Goal: Transaction & Acquisition: Purchase product/service

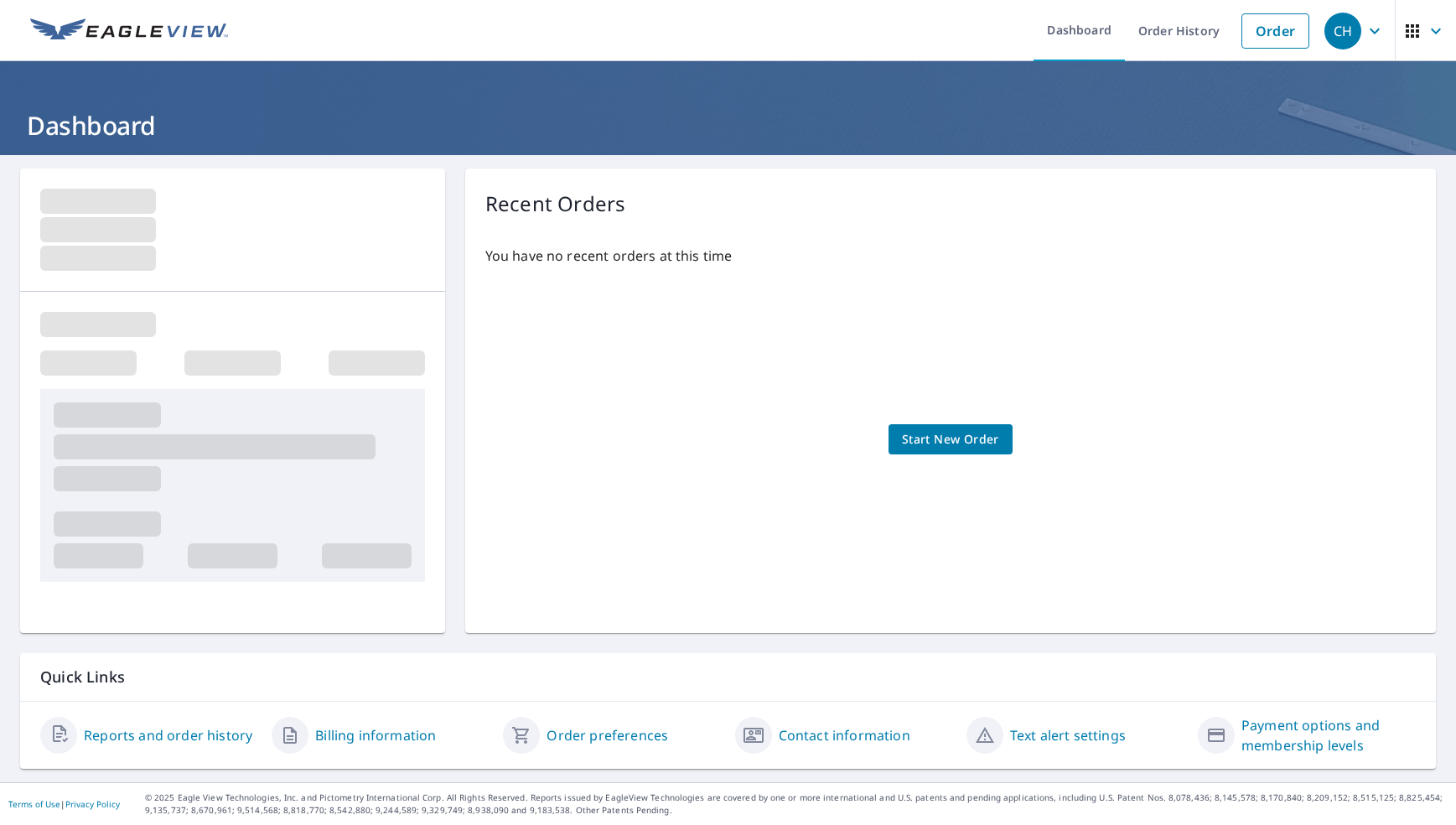
click at [150, 739] on link "Reports and order history" at bounding box center [167, 735] width 168 height 20
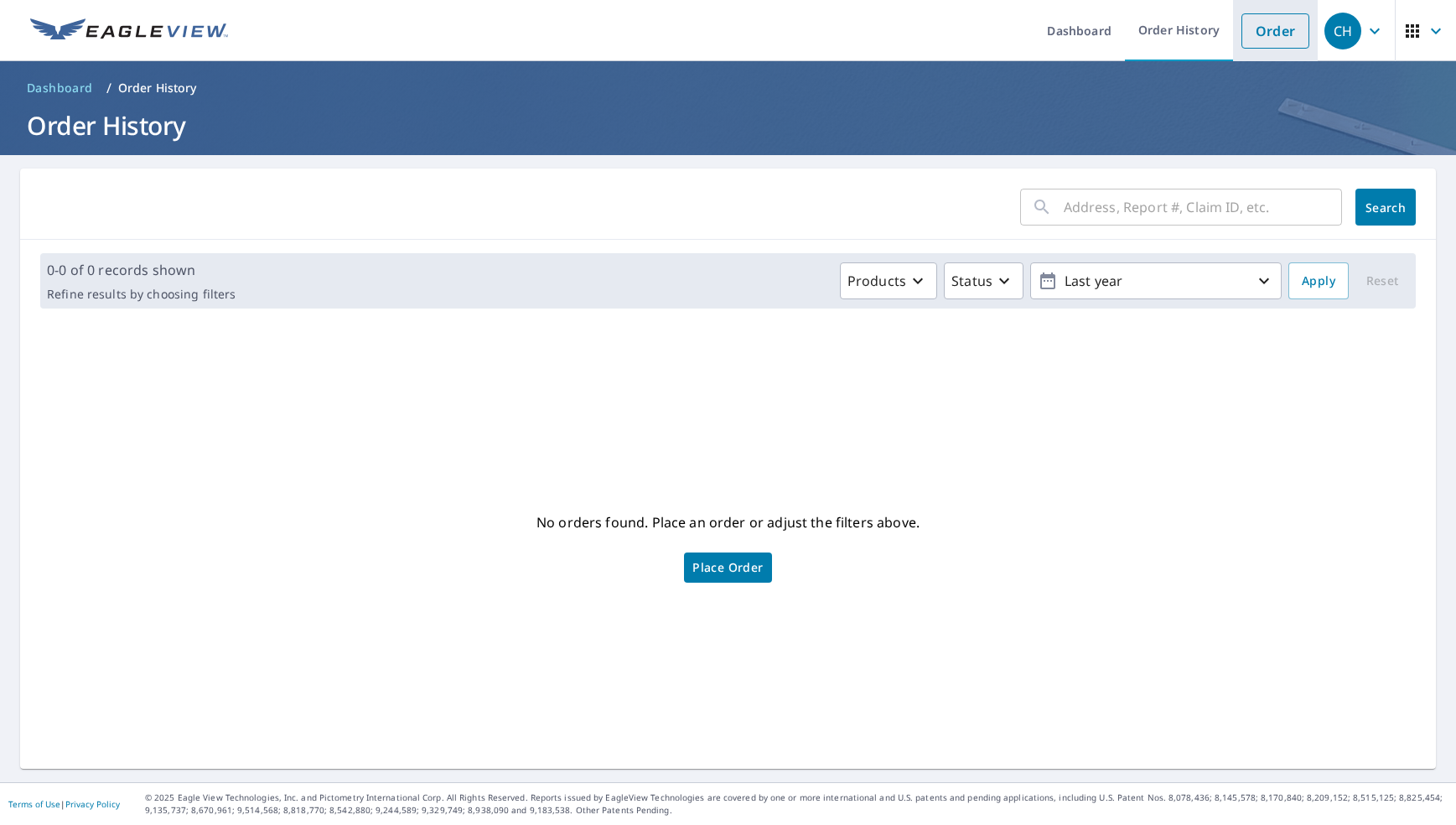
click at [1219, 34] on link "Order" at bounding box center [1275, 31] width 68 height 35
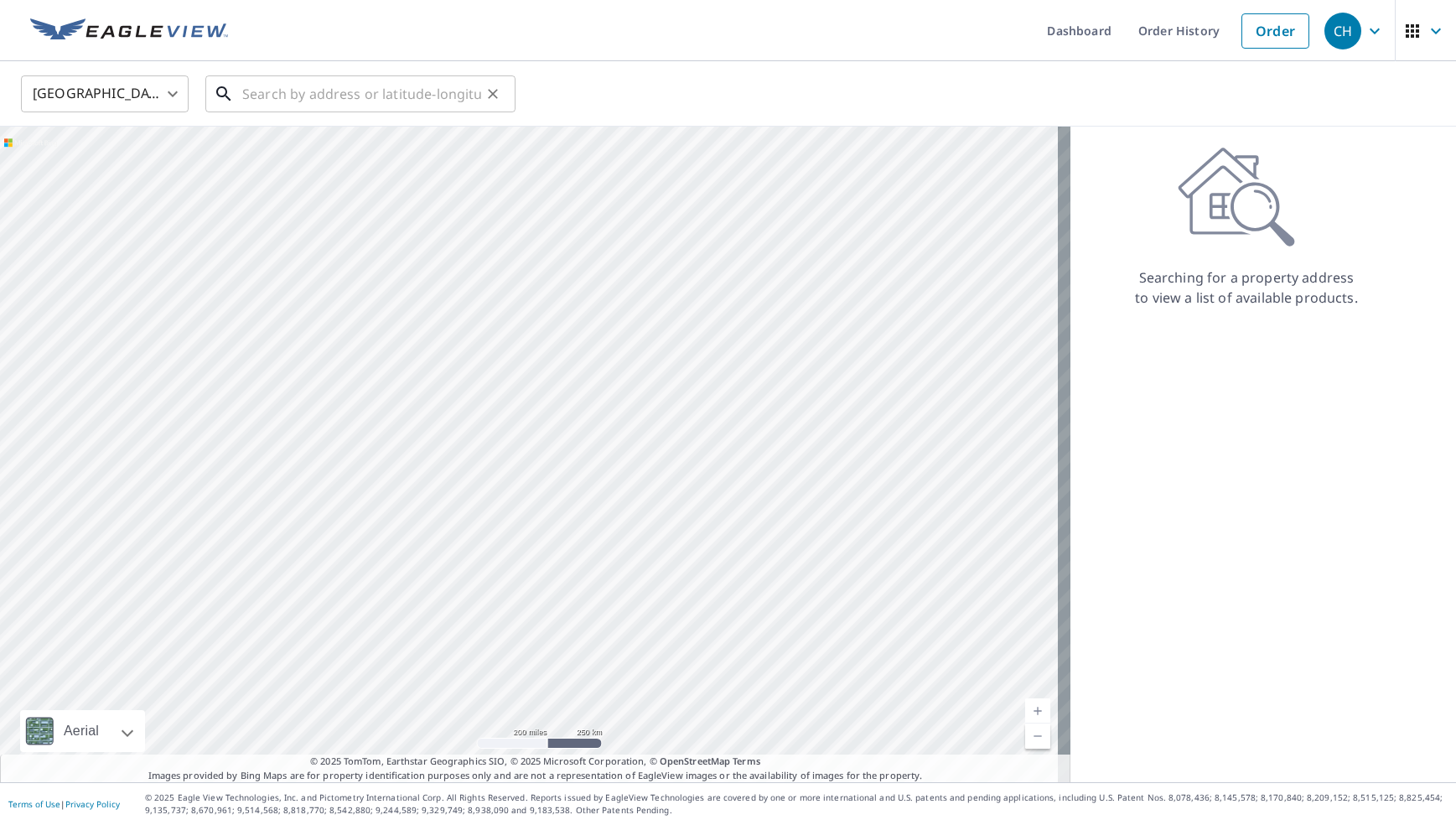
click at [261, 89] on input "text" at bounding box center [361, 94] width 239 height 47
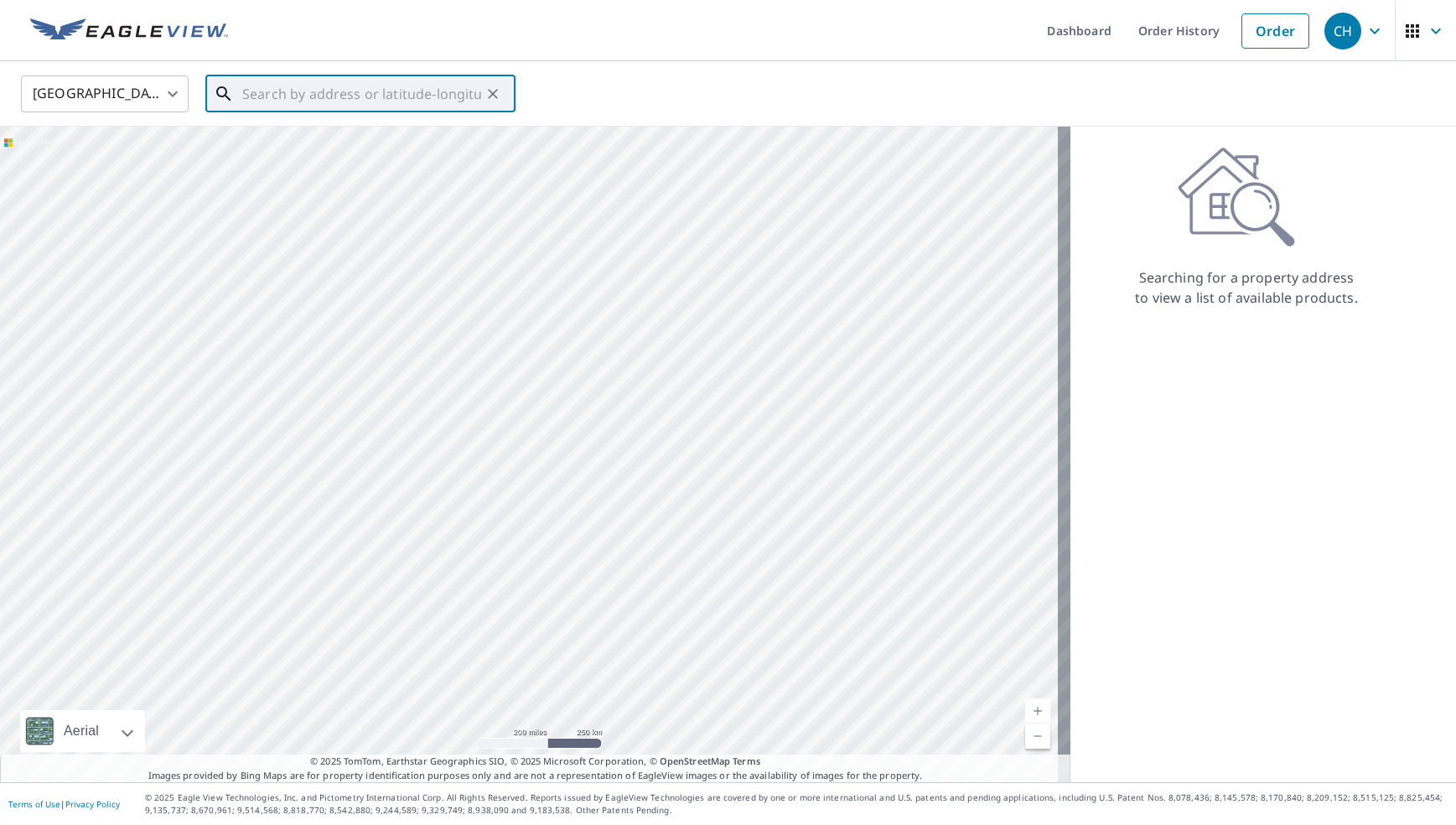
paste input "[STREET_ADDRESS][PERSON_NAME]"
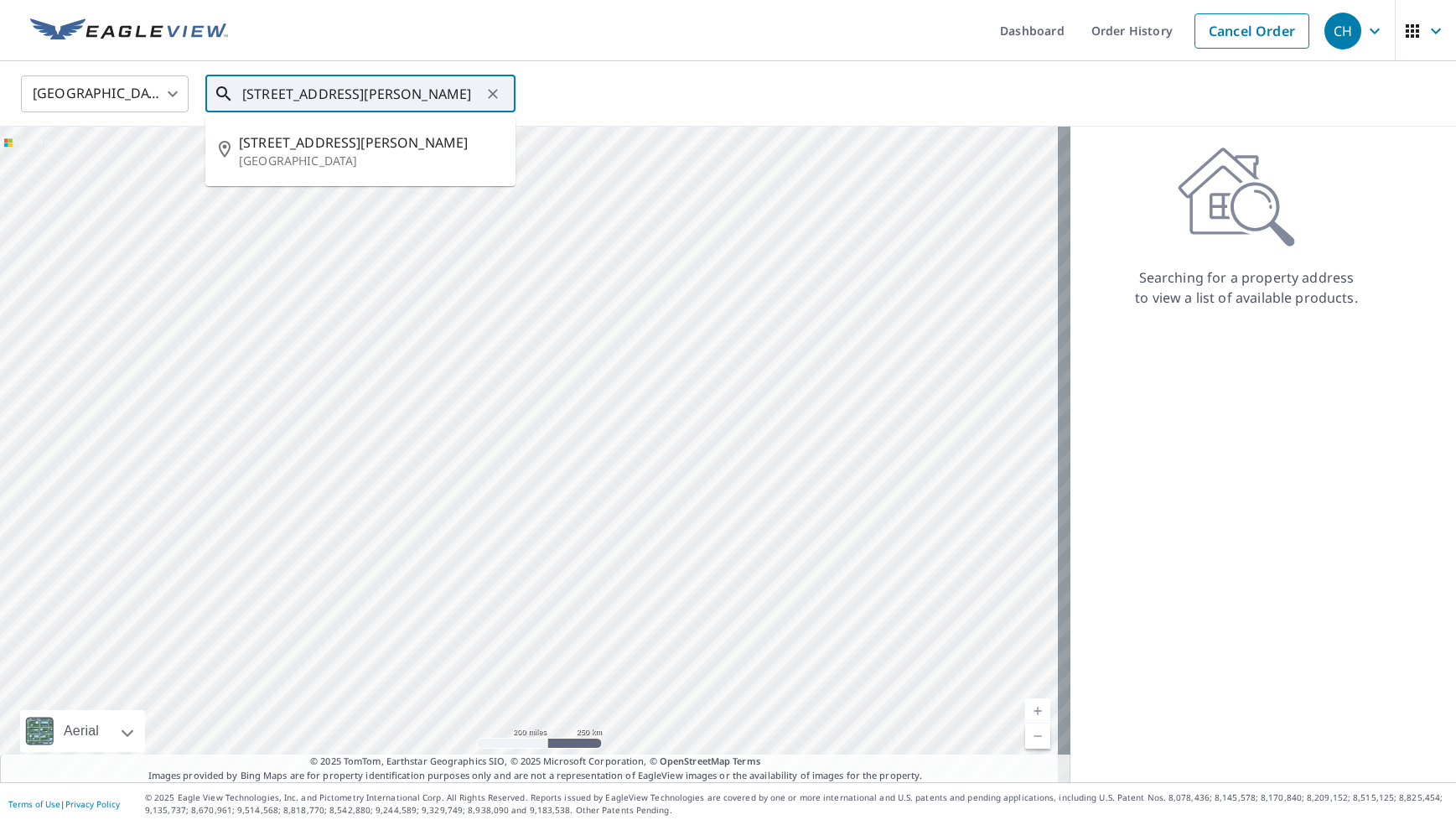
click at [434, 87] on input "[STREET_ADDRESS][PERSON_NAME]" at bounding box center [361, 94] width 239 height 47
click at [387, 151] on span "[STREET_ADDRESS][PERSON_NAME]" at bounding box center [370, 142] width 263 height 20
type input "[STREET_ADDRESS]"
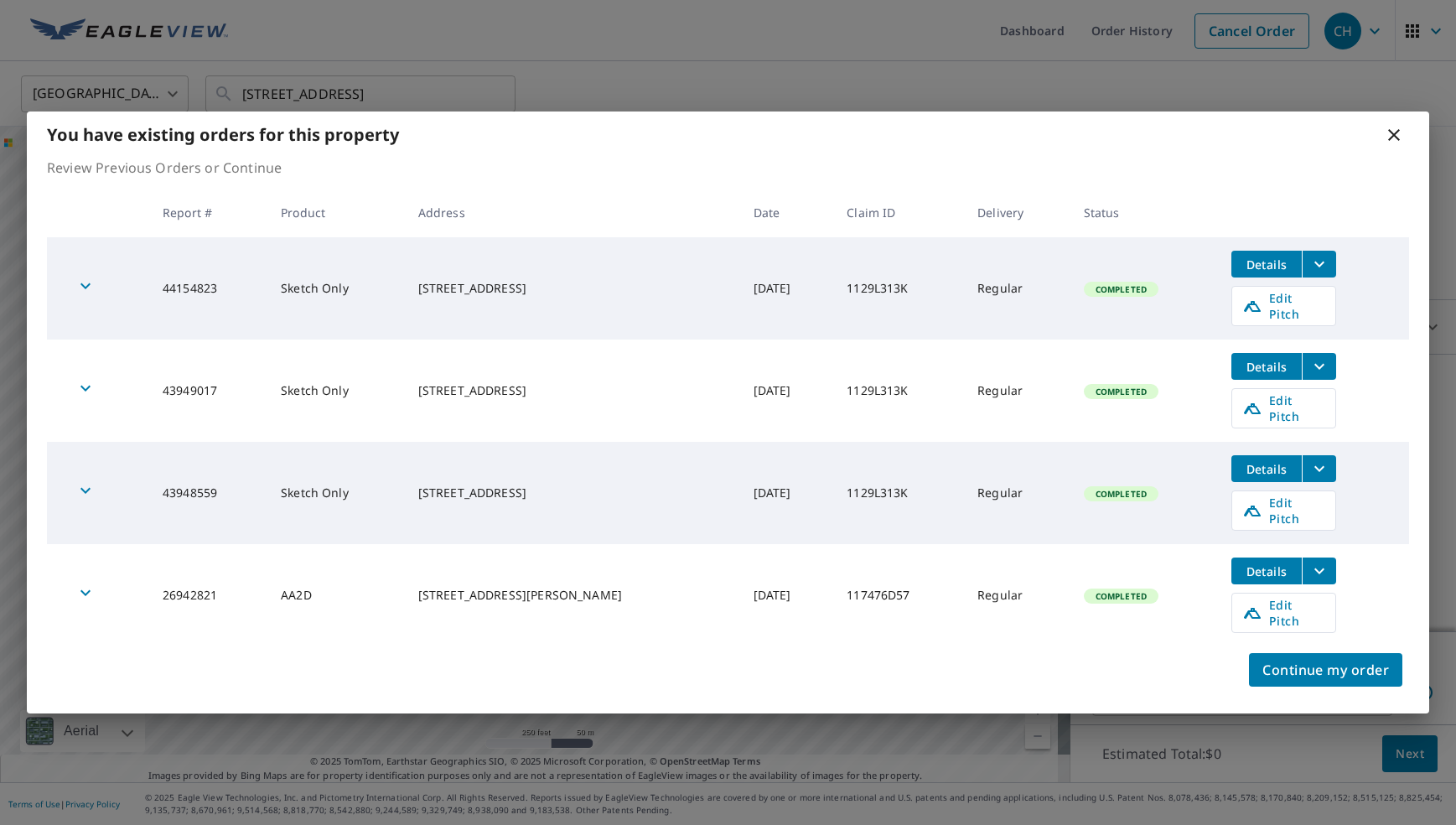
click at [90, 296] on icon "button" at bounding box center [86, 286] width 20 height 20
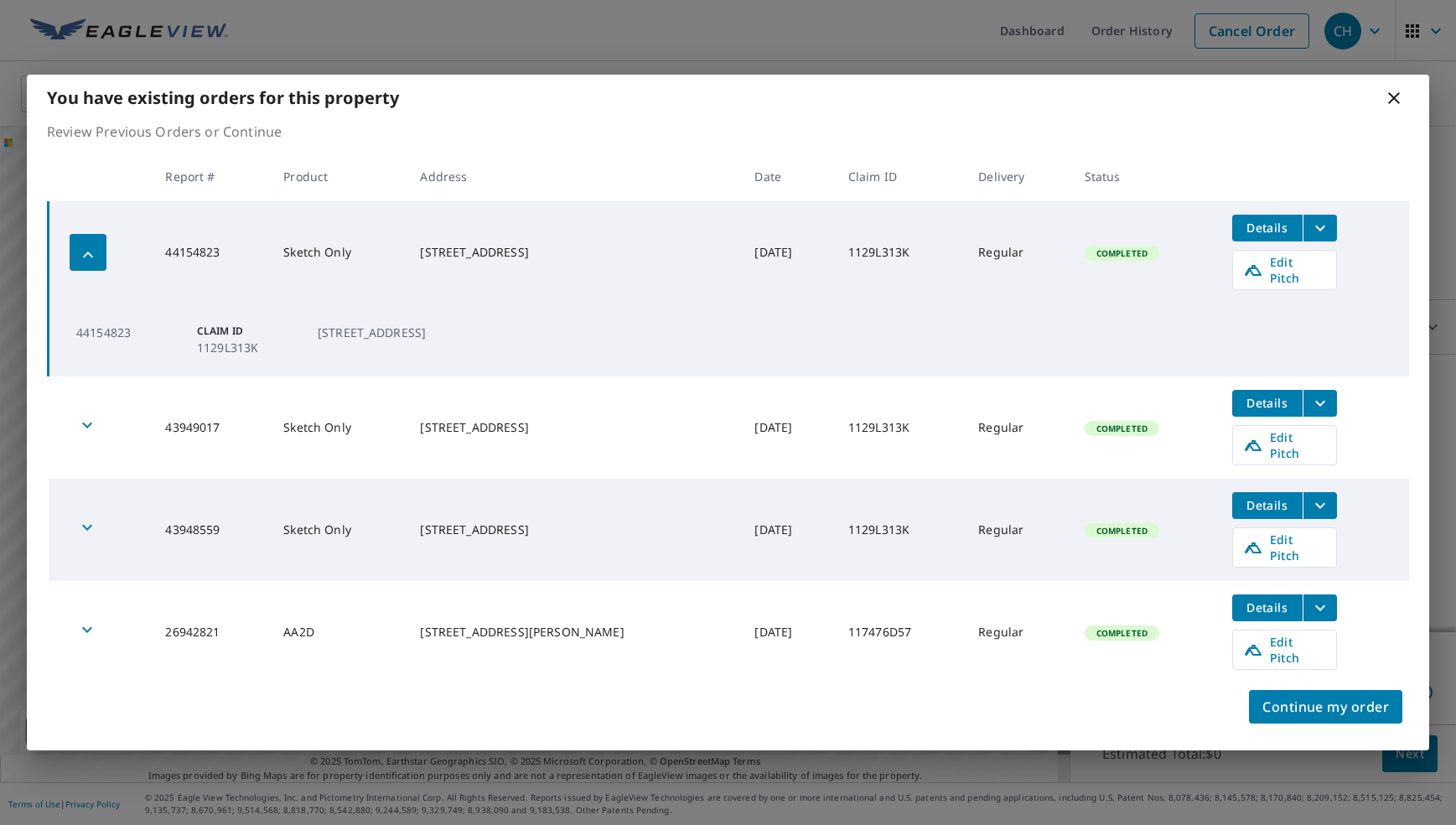
click at [1202, 121] on div "You have existing orders for this property" at bounding box center [728, 97] width 1402 height 46
click at [1219, 695] on span "Continue my order" at bounding box center [1325, 707] width 127 height 23
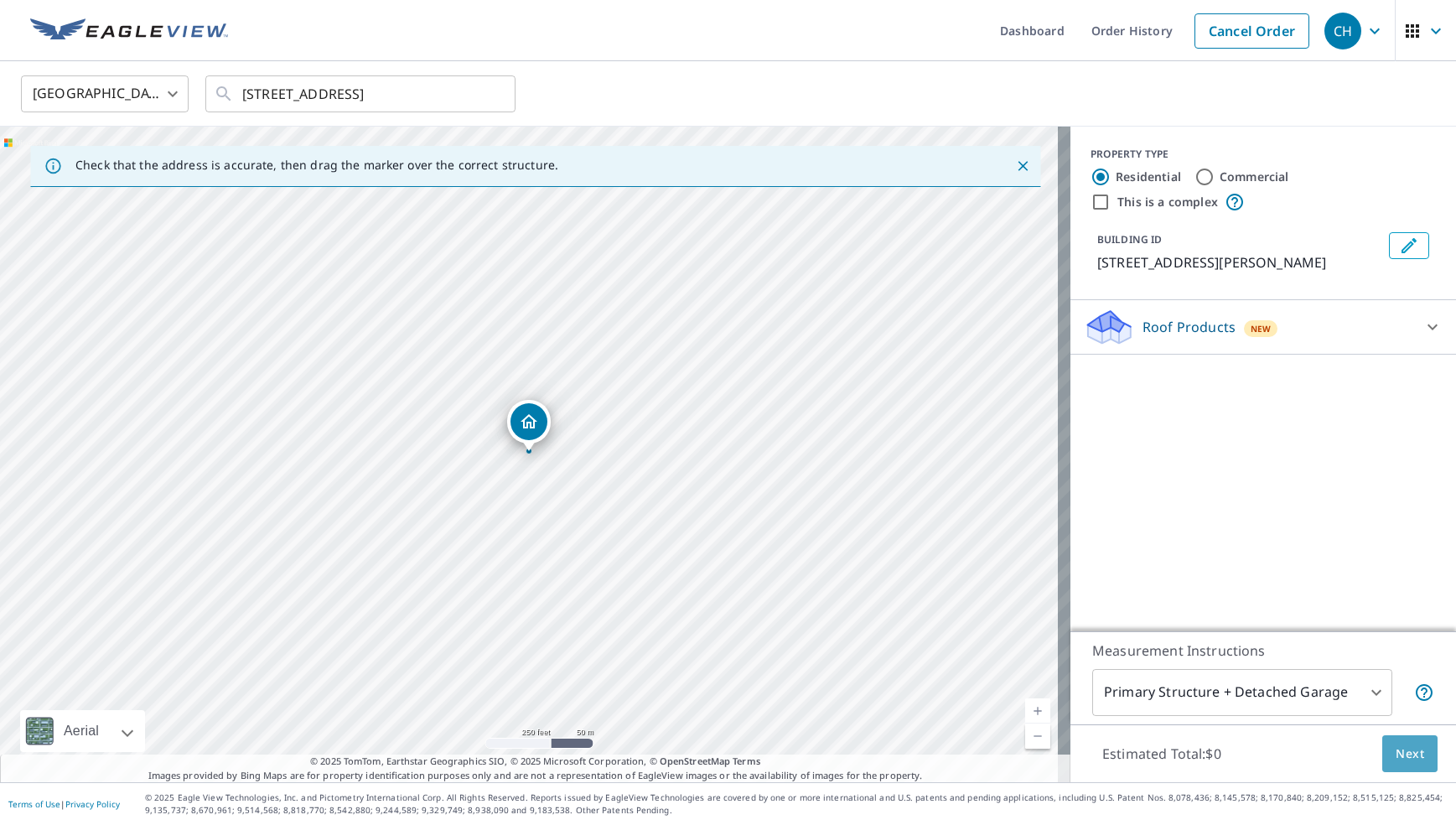
click at [1219, 739] on span "Next" at bounding box center [1410, 754] width 29 height 21
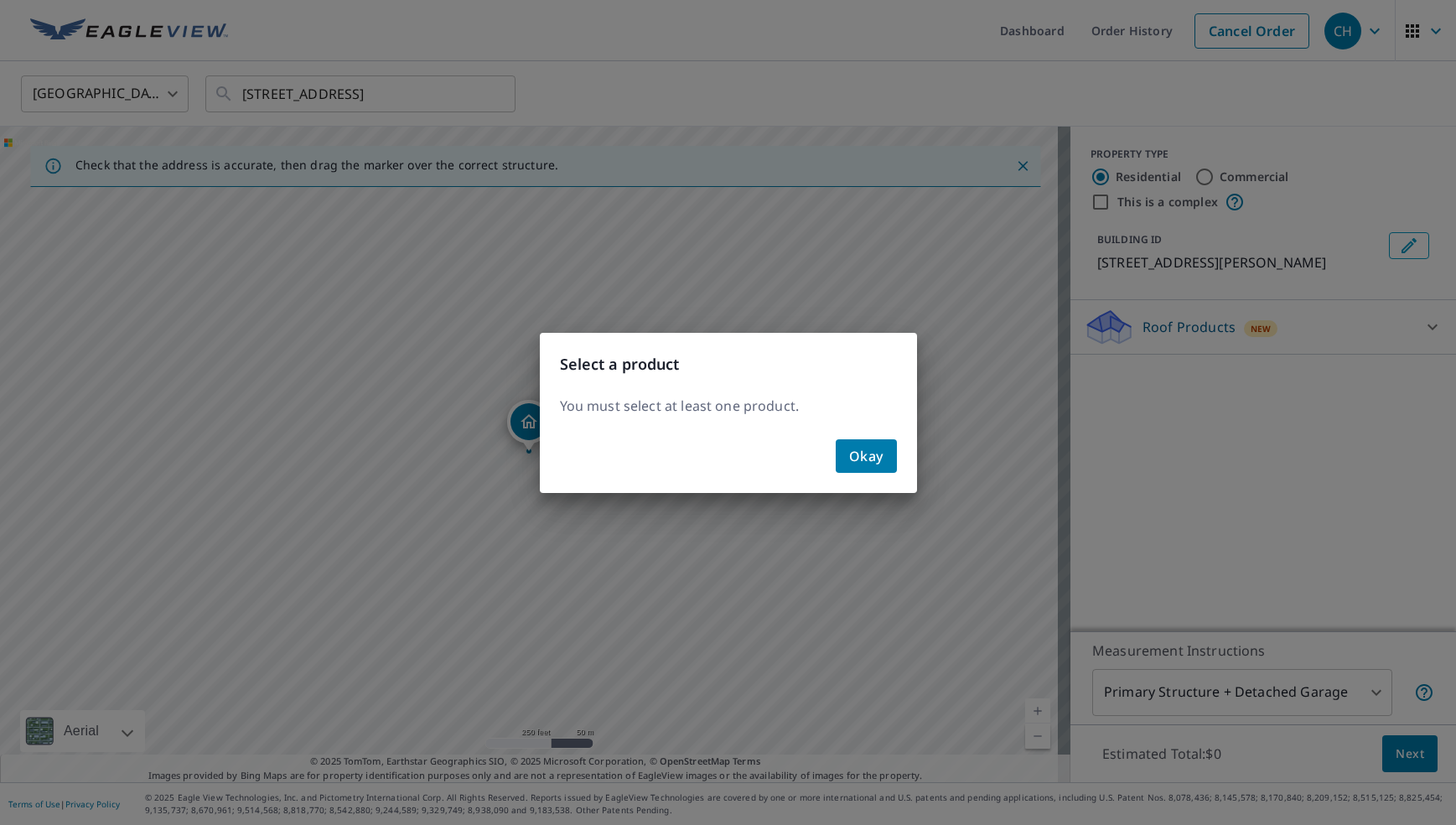
click at [831, 468] on div "Okay" at bounding box center [728, 462] width 377 height 60
click at [844, 465] on button "Okay" at bounding box center [866, 456] width 61 height 33
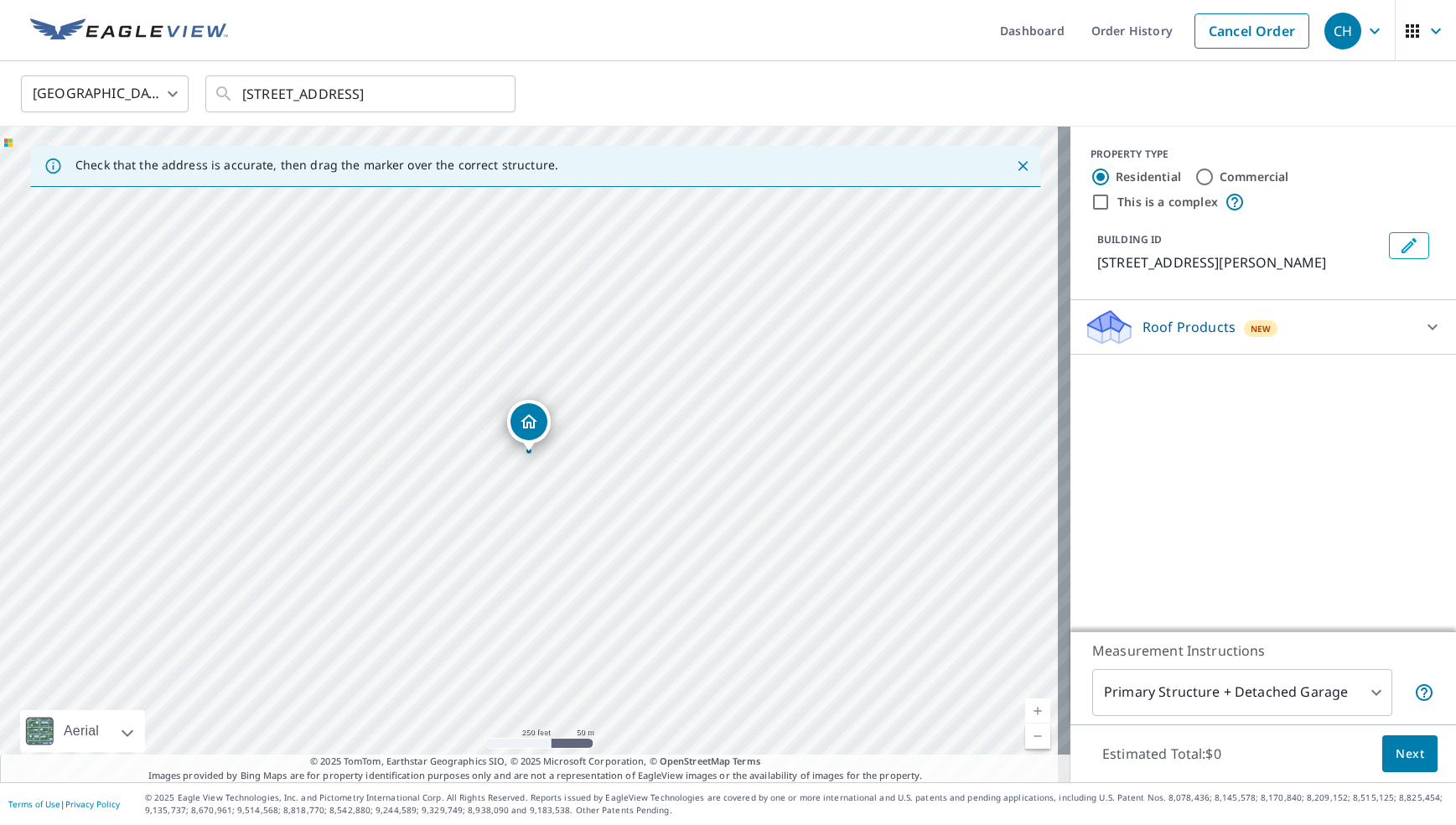
click at [1219, 335] on div "Roof Products New" at bounding box center [1248, 328] width 329 height 40
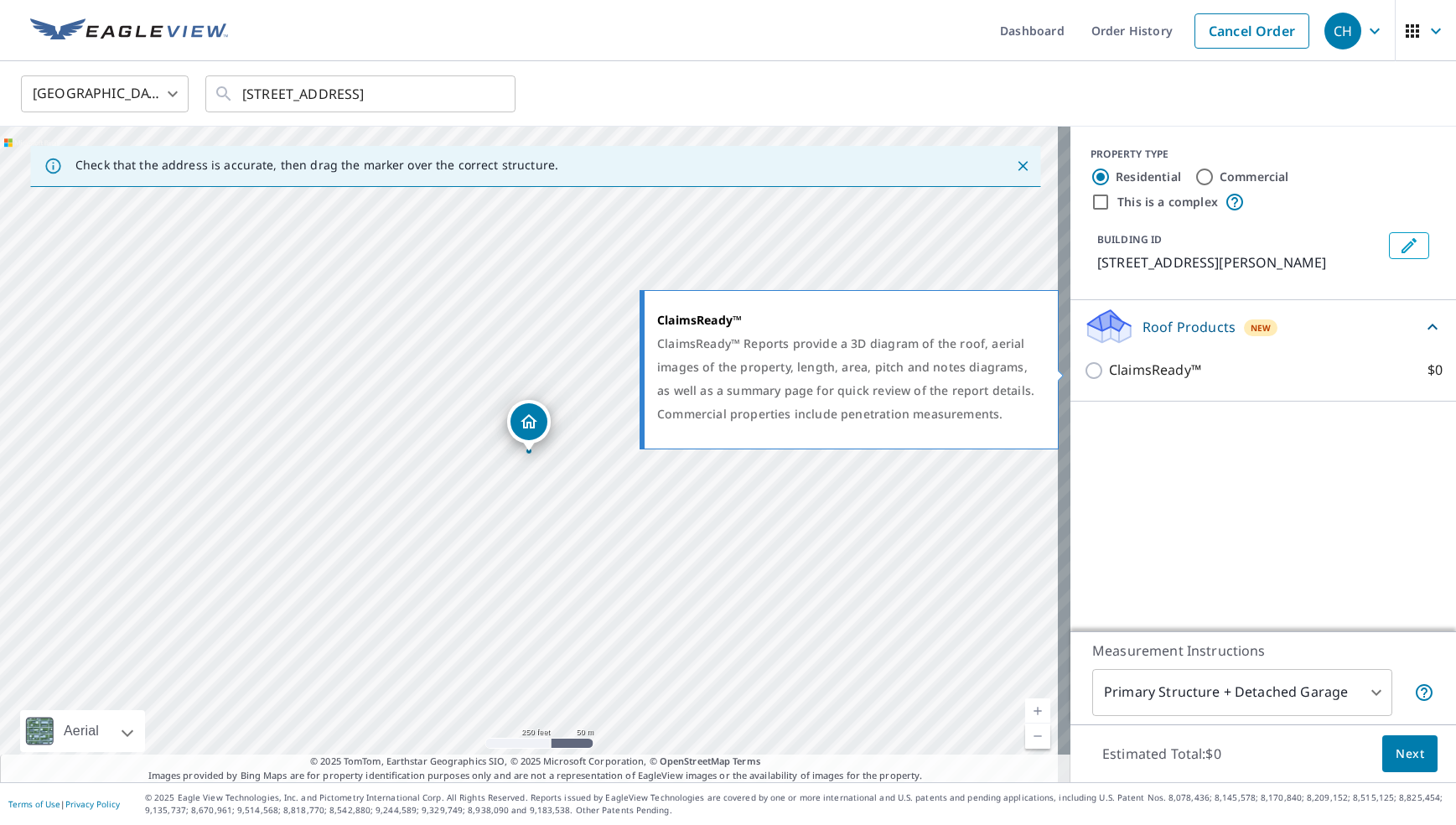
click at [1171, 374] on p "ClaimsReady™" at bounding box center [1155, 369] width 92 height 21
click at [1109, 374] on input "ClaimsReady™ $0" at bounding box center [1097, 370] width 25 height 20
checkbox input "true"
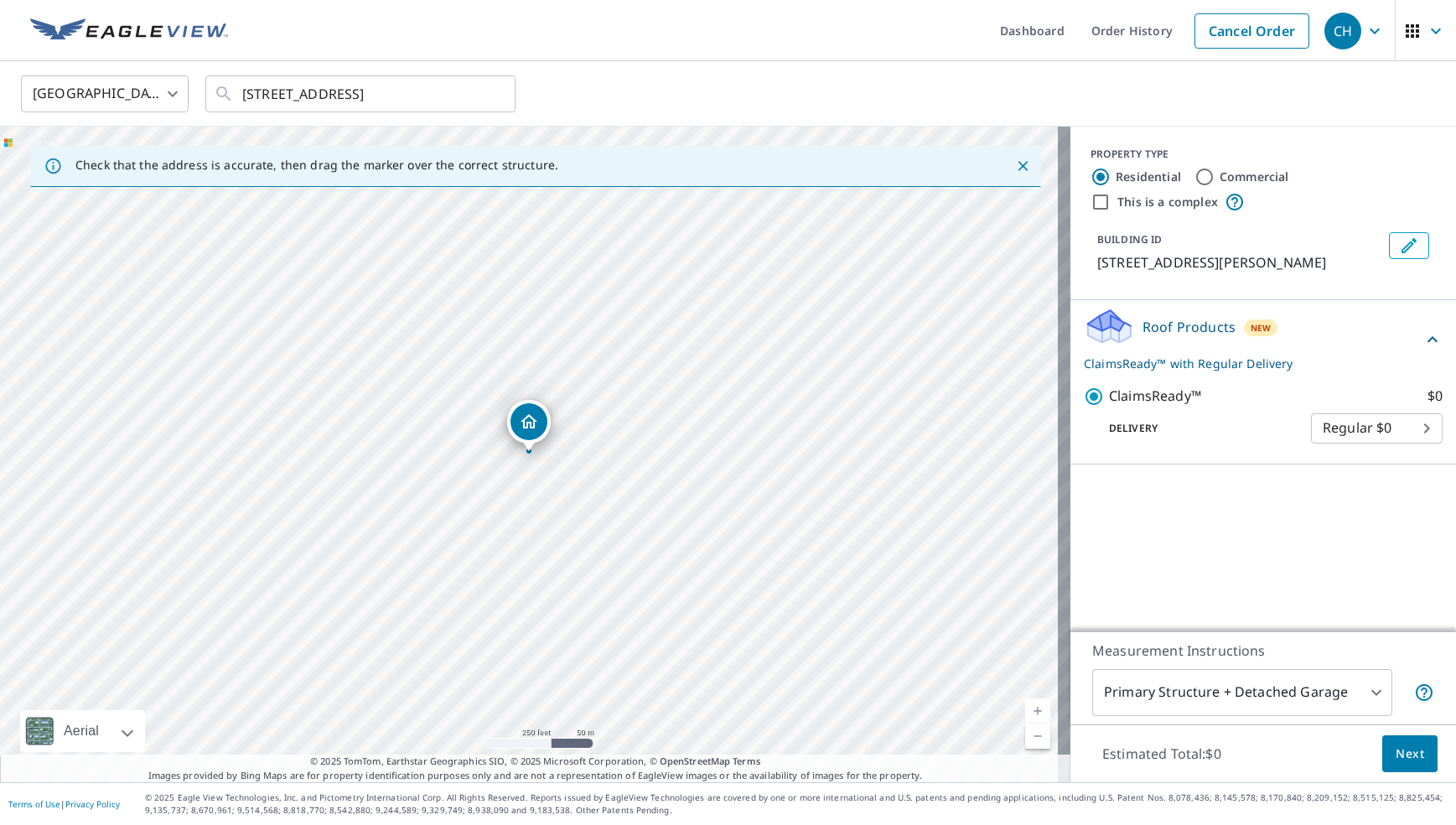
click at [1219, 739] on span "Next" at bounding box center [1410, 754] width 29 height 21
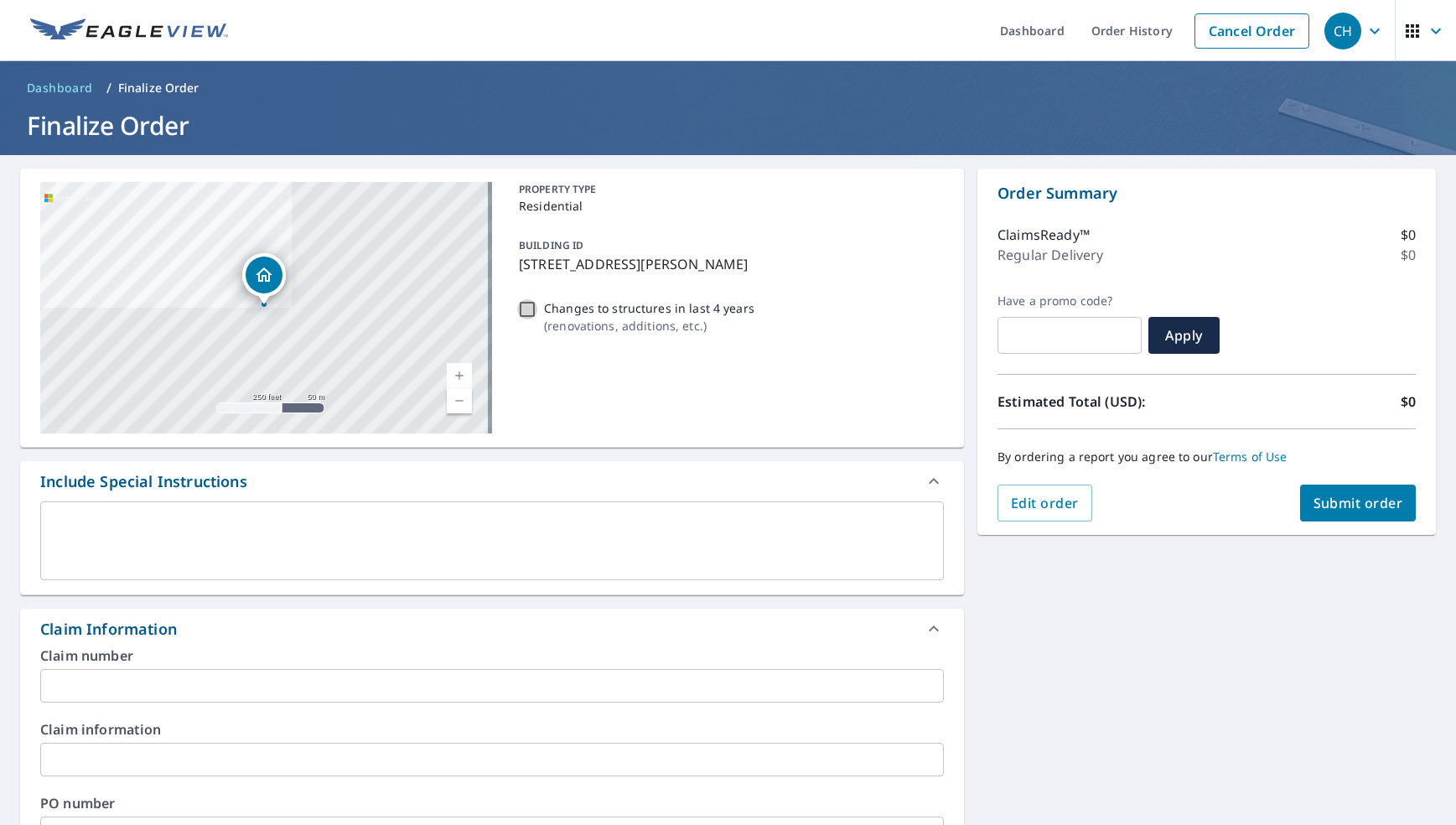
click at [517, 312] on input "Changes to structures in last 4 years ( renovations, additions, etc. )" at bounding box center [527, 309] width 20 height 20
checkbox input "true"
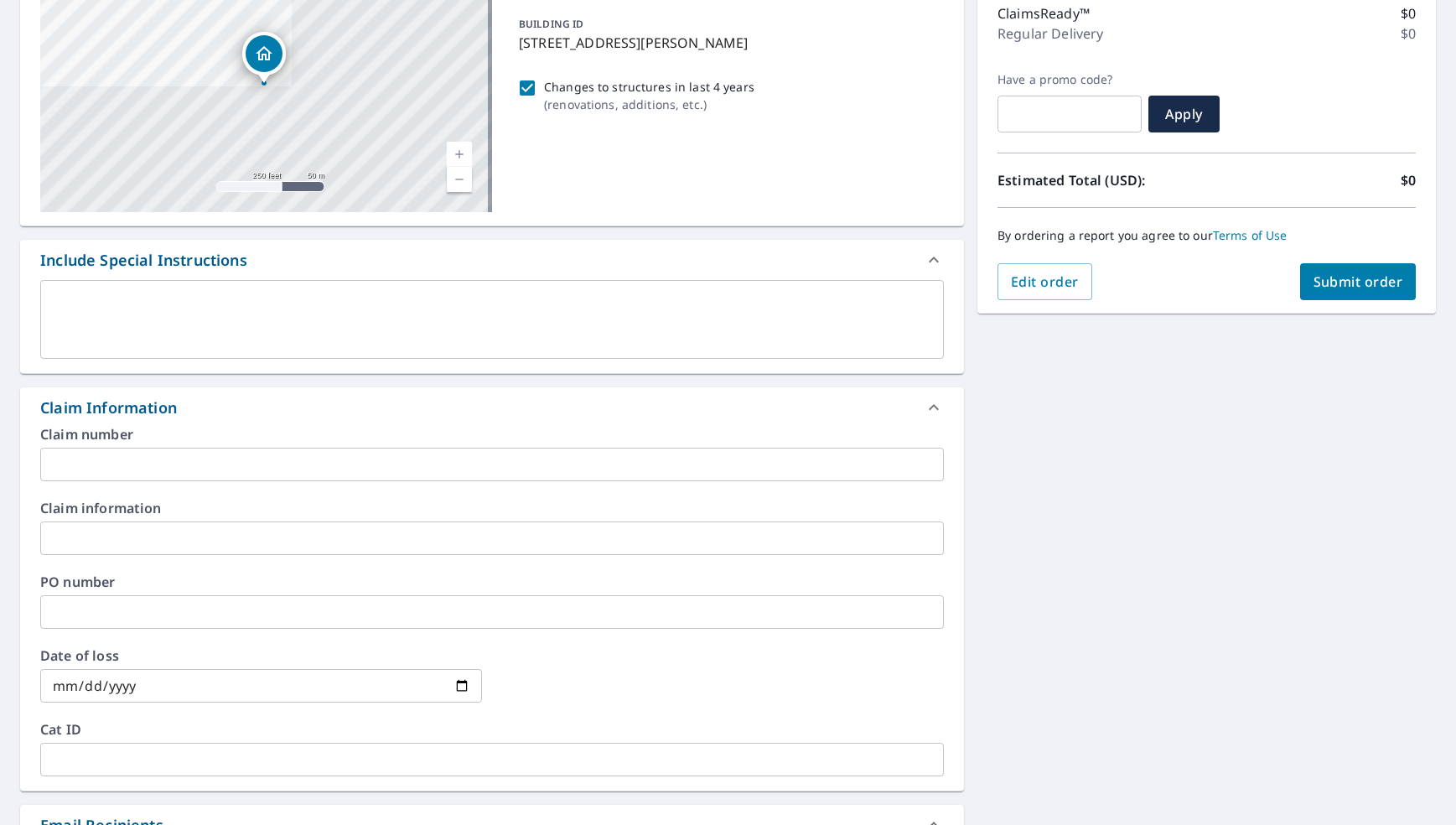
scroll to position [251, 0]
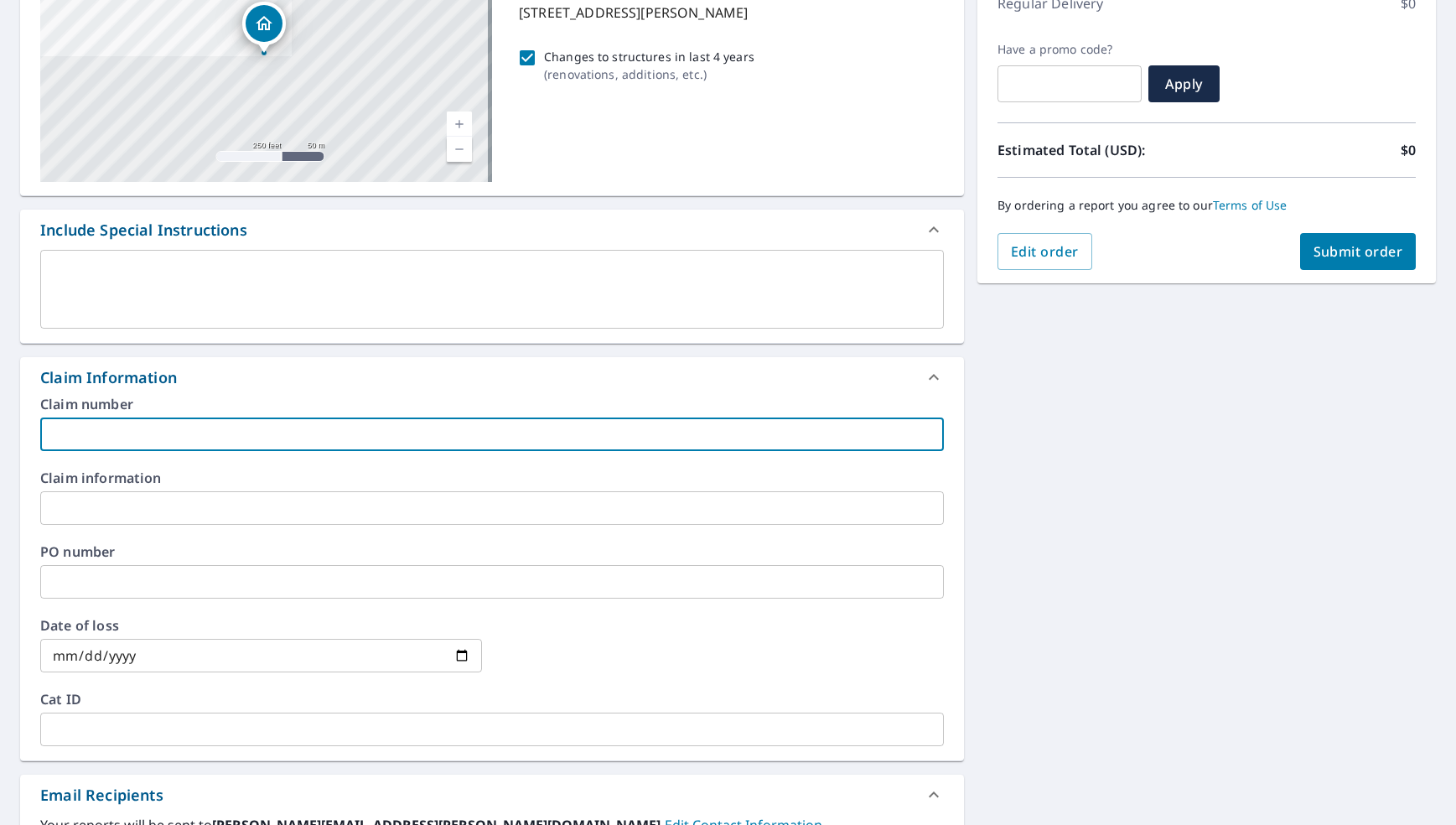
click at [232, 425] on input "text" at bounding box center [493, 434] width 904 height 33
paste input "11-91B2-62V"
type input "11-91B2-62V"
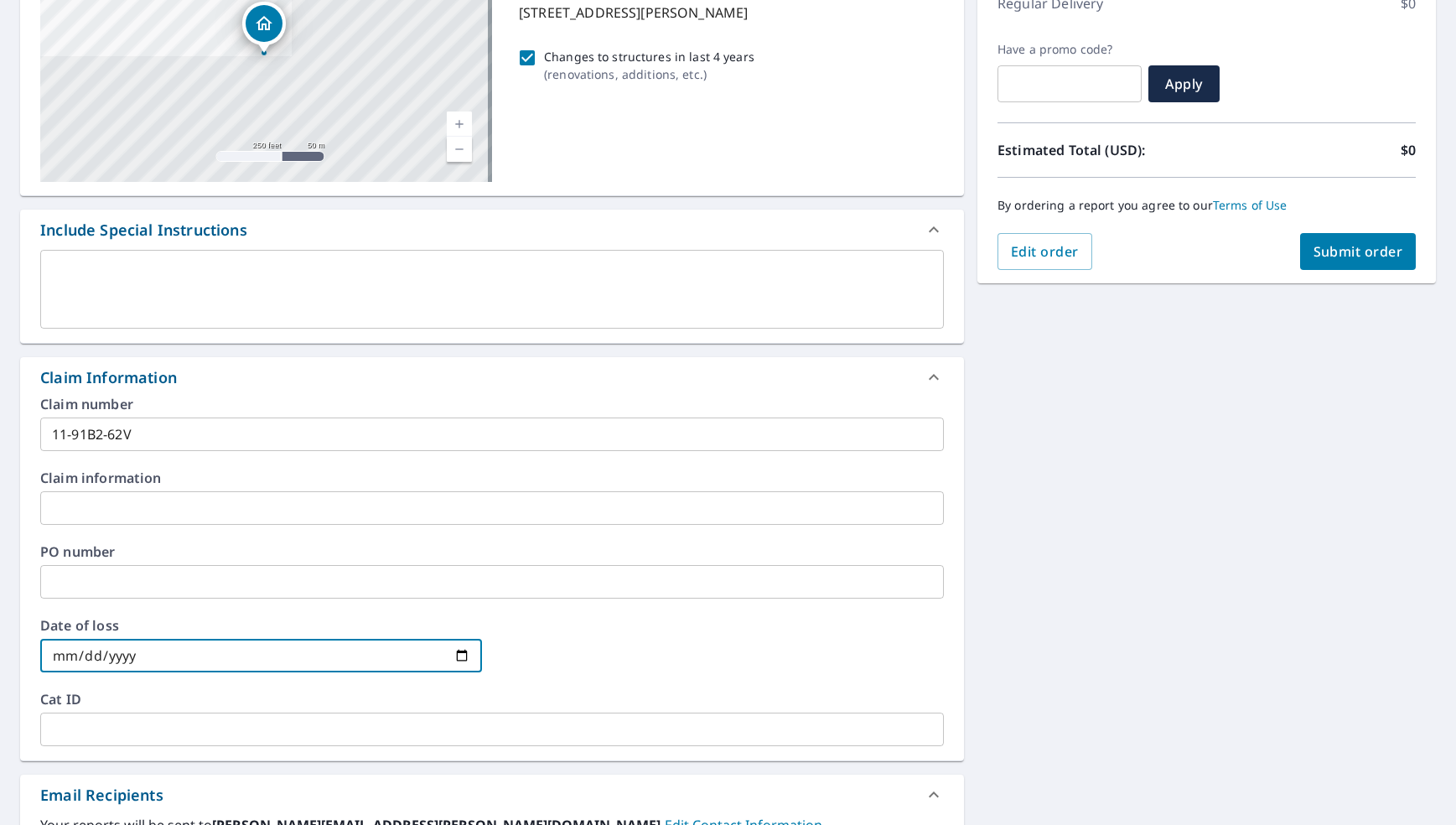
click at [165, 659] on input "date" at bounding box center [261, 655] width 442 height 33
click at [467, 657] on input "date" at bounding box center [261, 655] width 442 height 33
click at [457, 654] on input "date" at bounding box center [261, 655] width 442 height 33
type input "[DATE]"
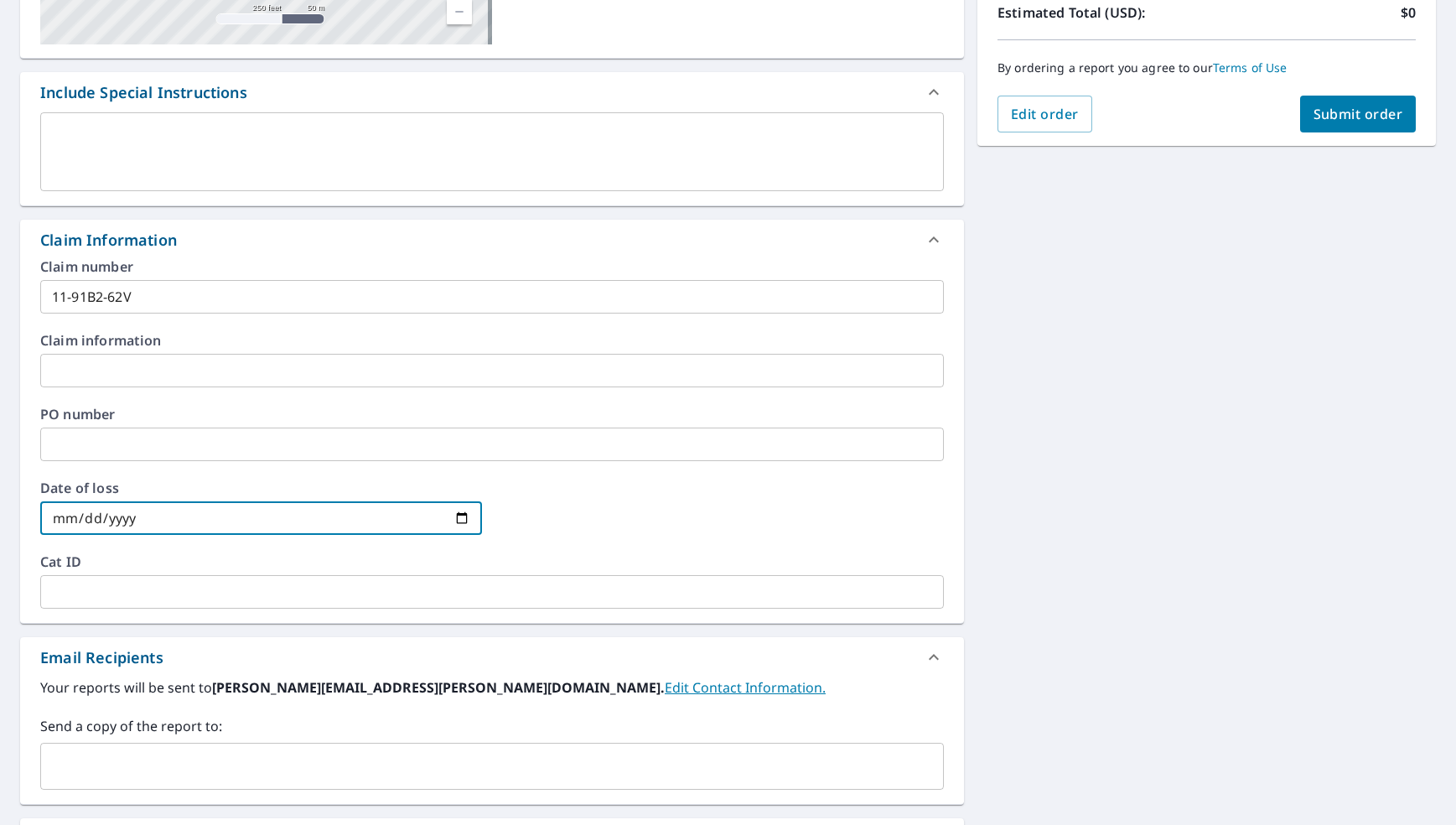
scroll to position [419, 0]
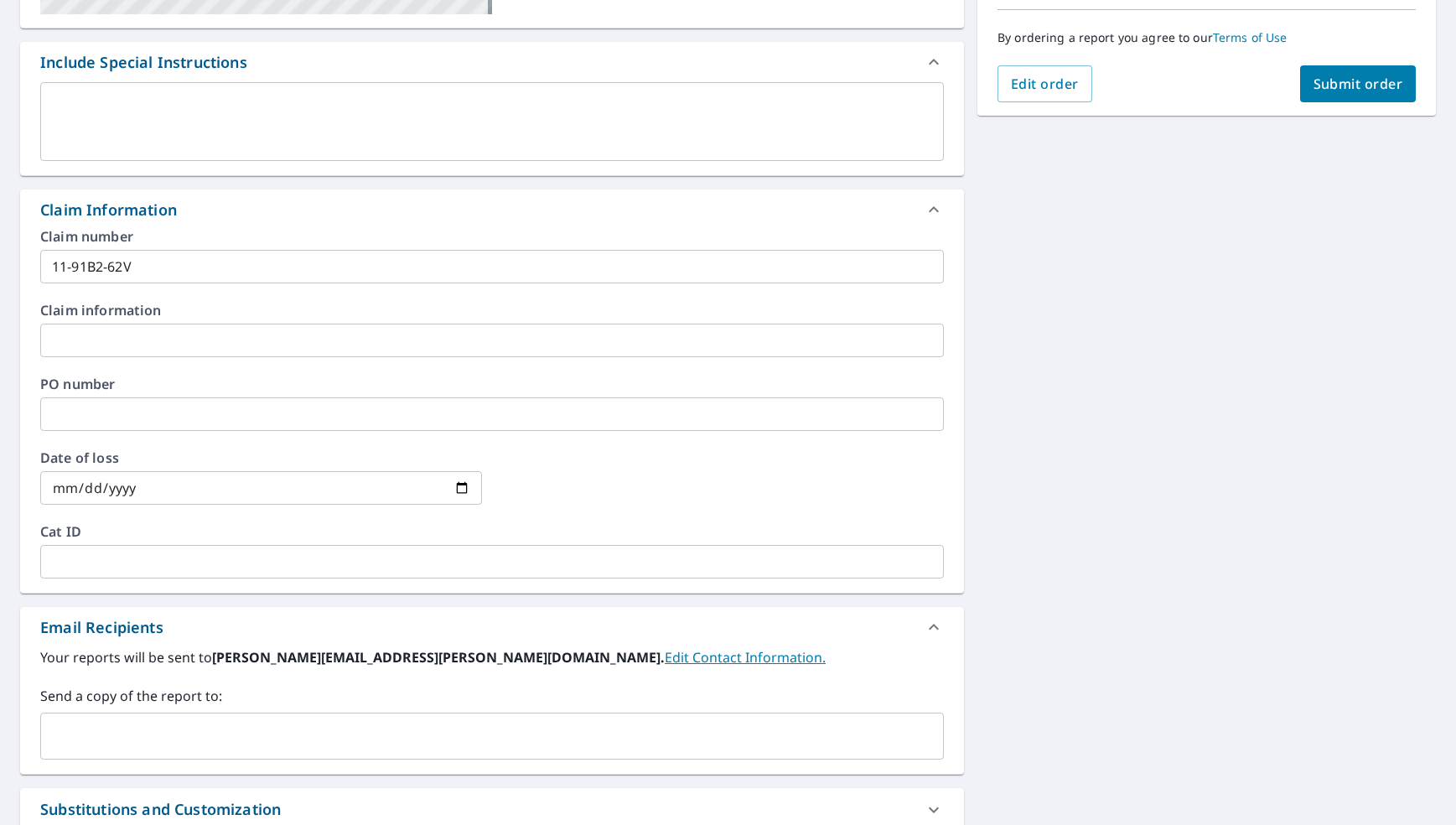
click at [1028, 578] on div "[STREET_ADDRESS] Aerial Road A standard road map Aerial A detailed look from ab…" at bounding box center [728, 351] width 1456 height 1230
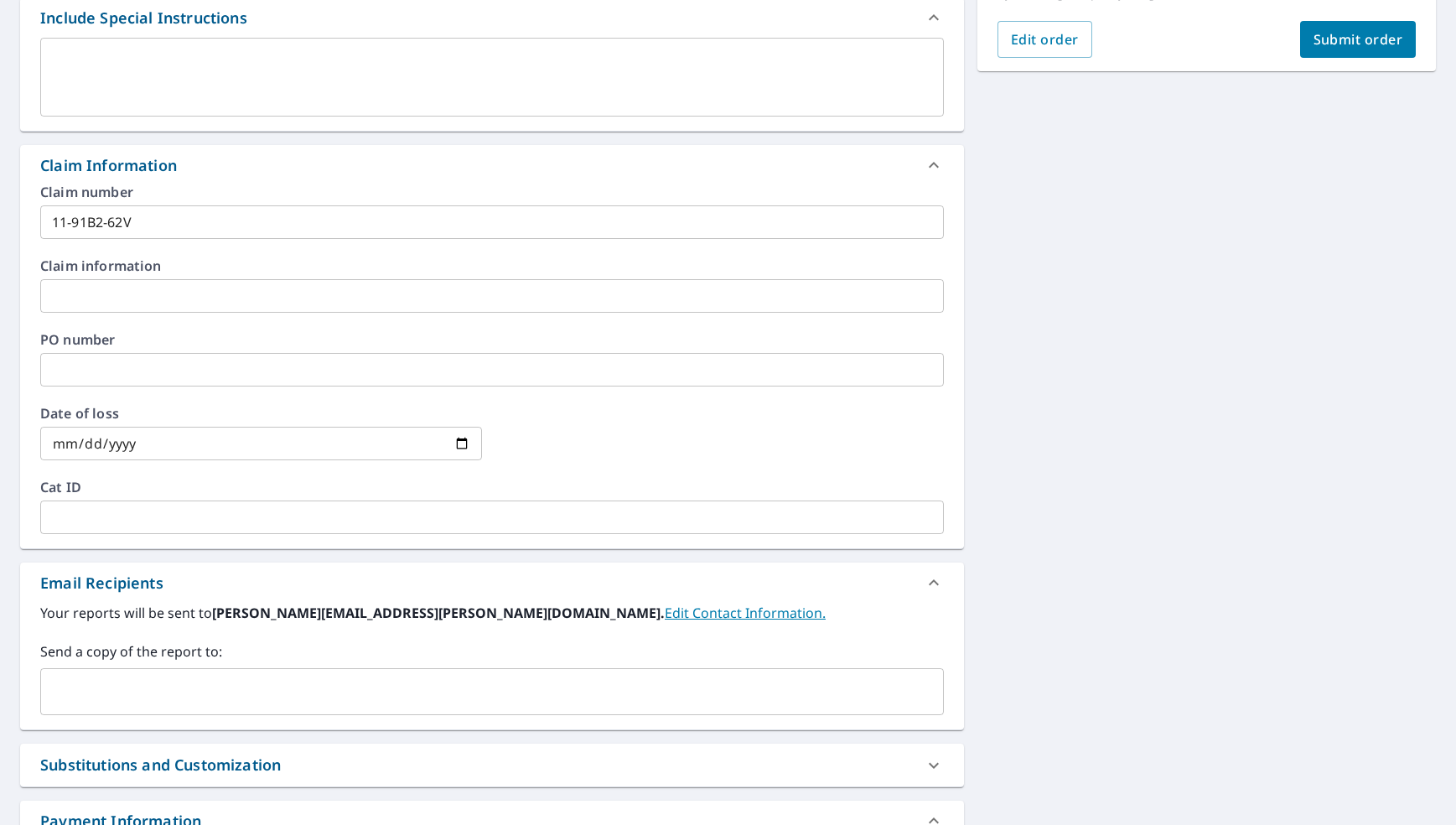
scroll to position [503, 0]
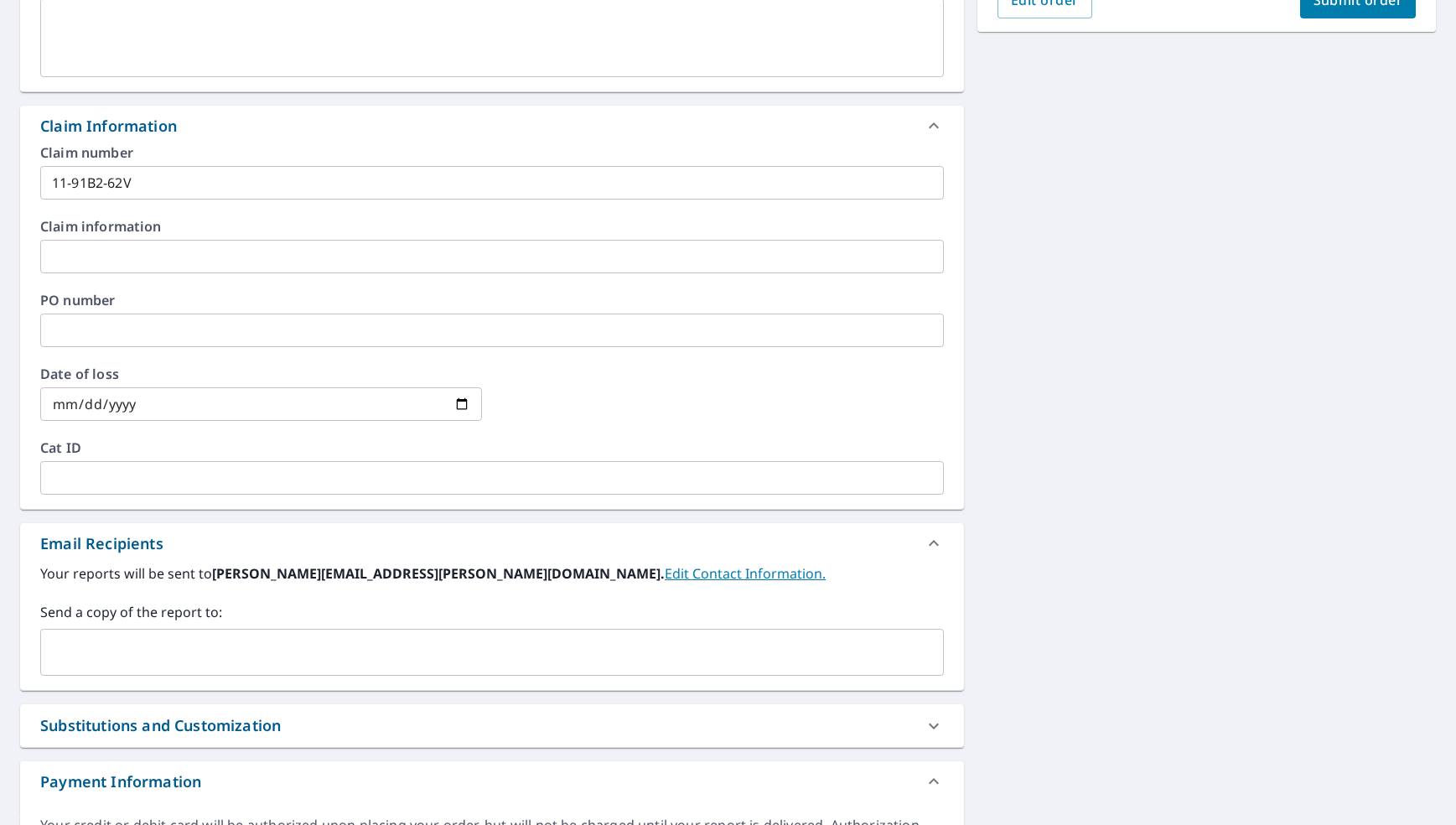
click at [665, 582] on link "Edit Contact Information." at bounding box center [745, 574] width 161 height 18
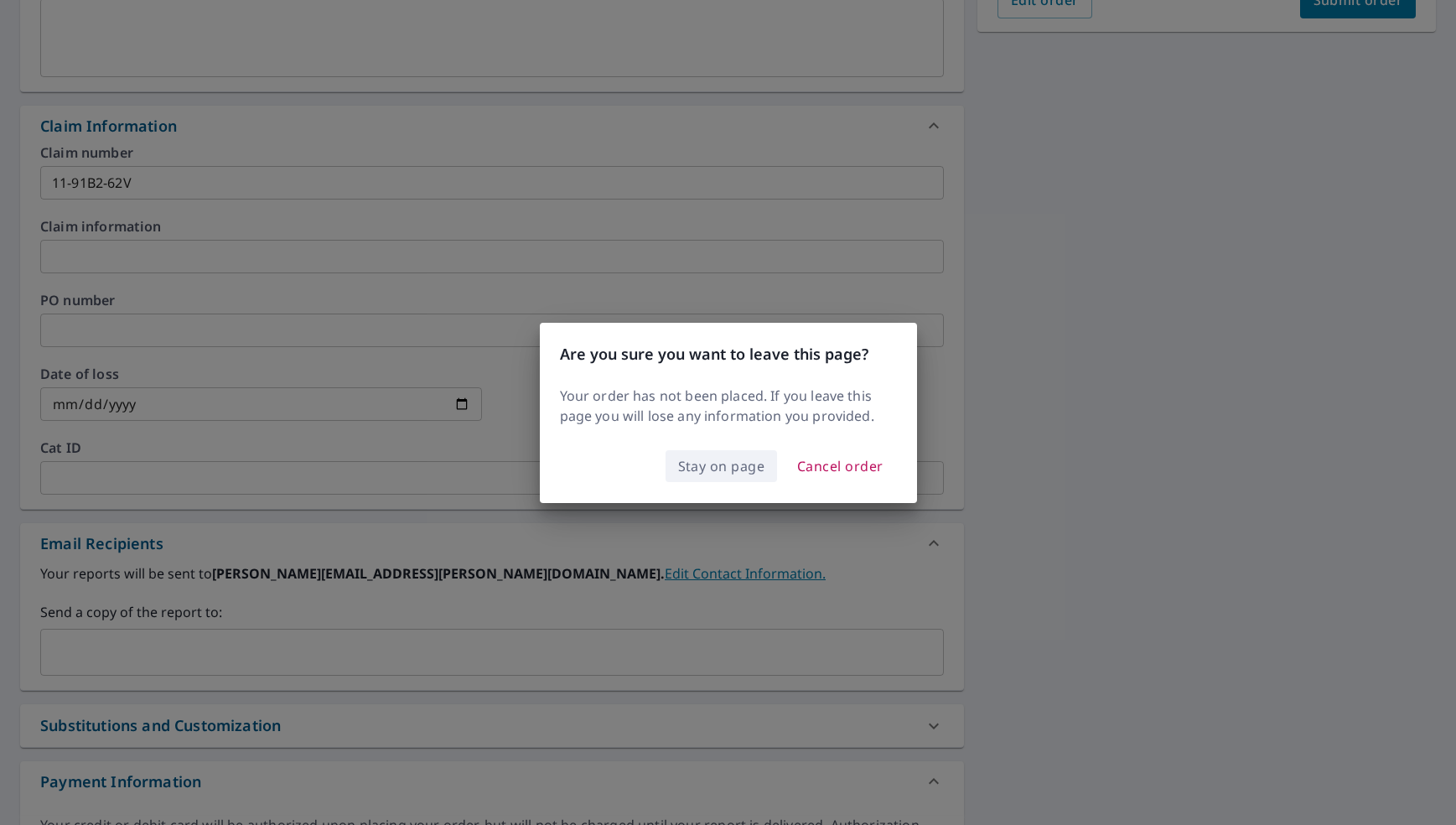
click at [707, 477] on span "Stay on page" at bounding box center [721, 467] width 87 height 23
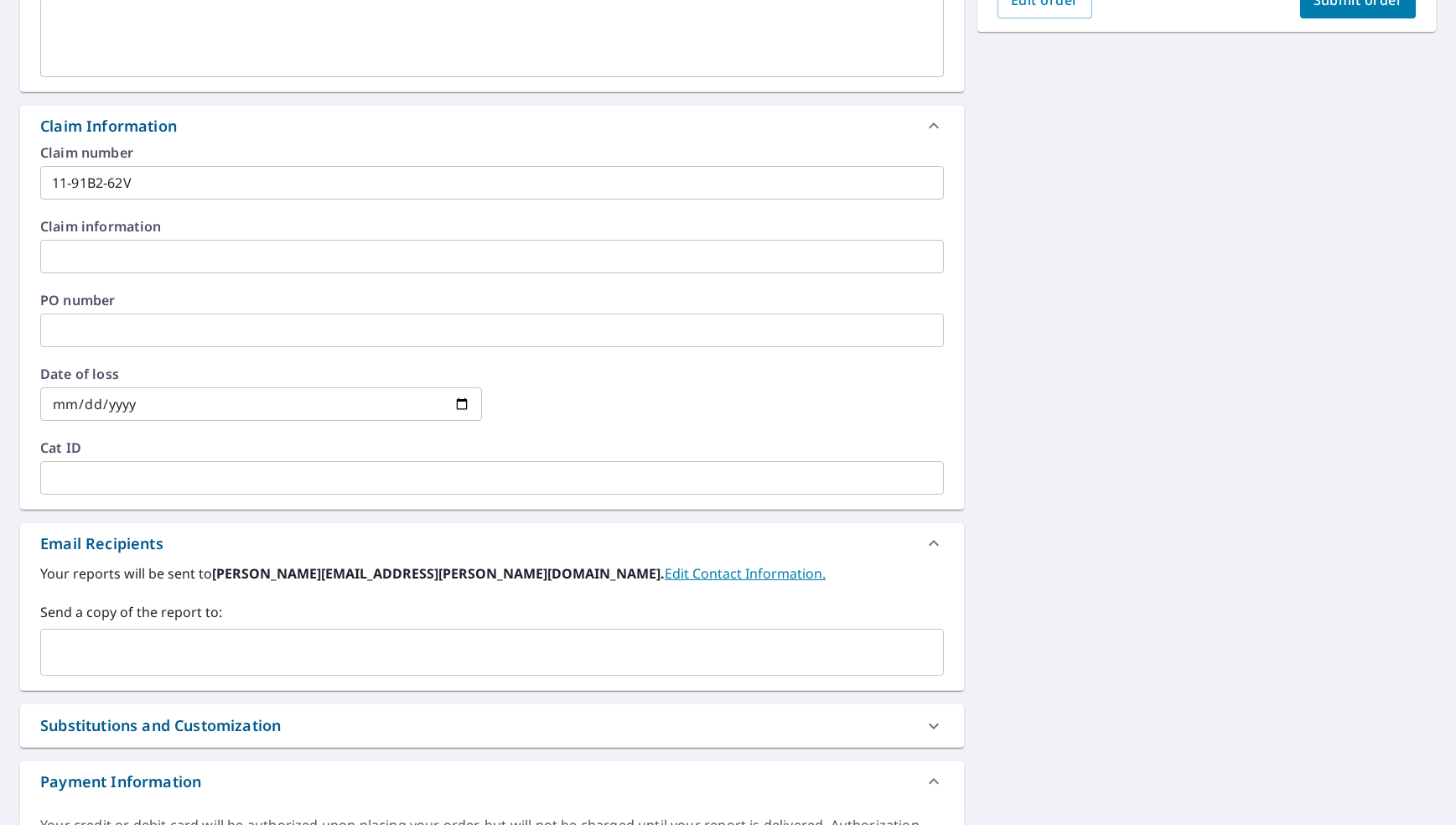
click at [174, 653] on input "text" at bounding box center [479, 652] width 864 height 32
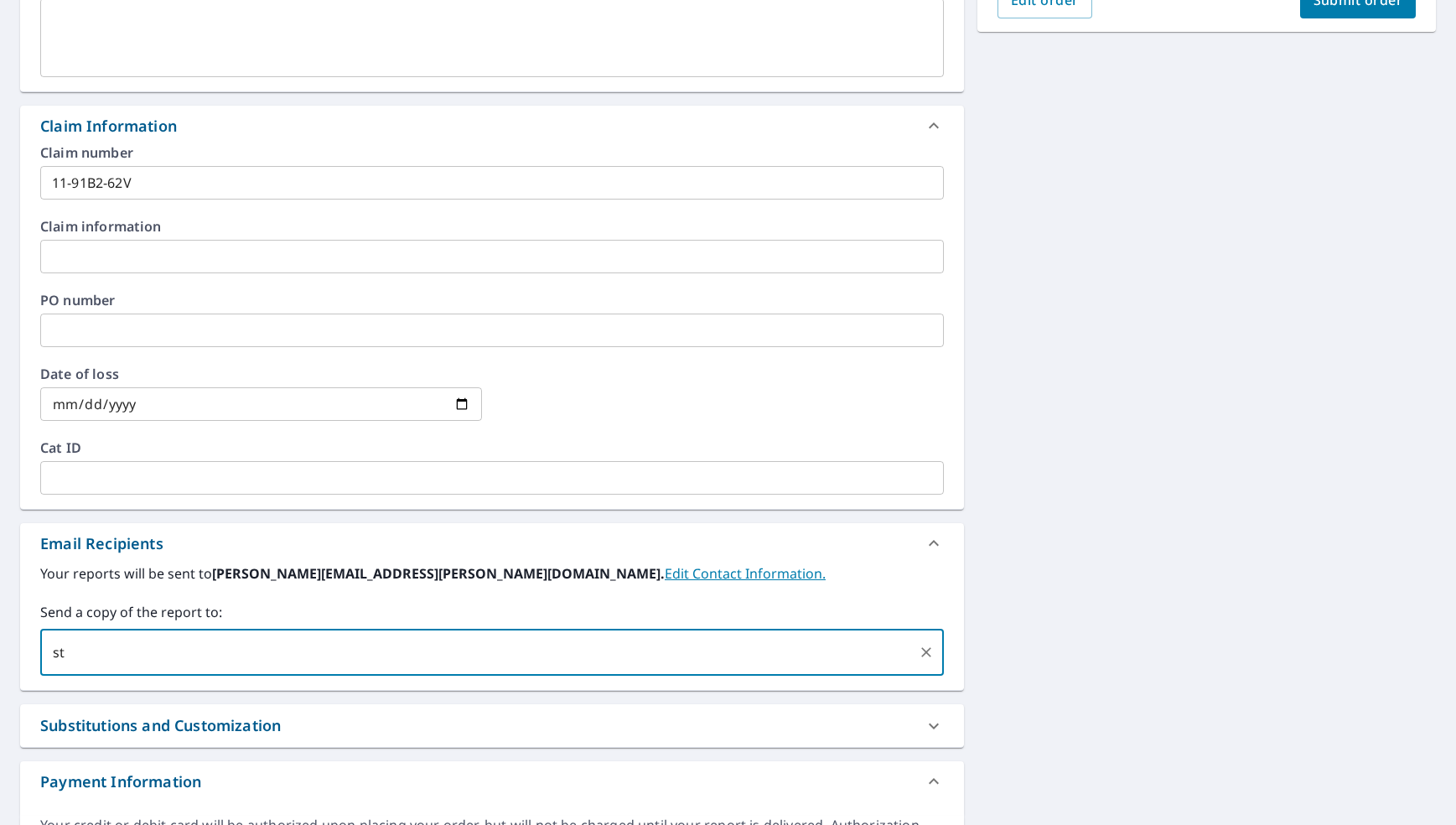
type input "s"
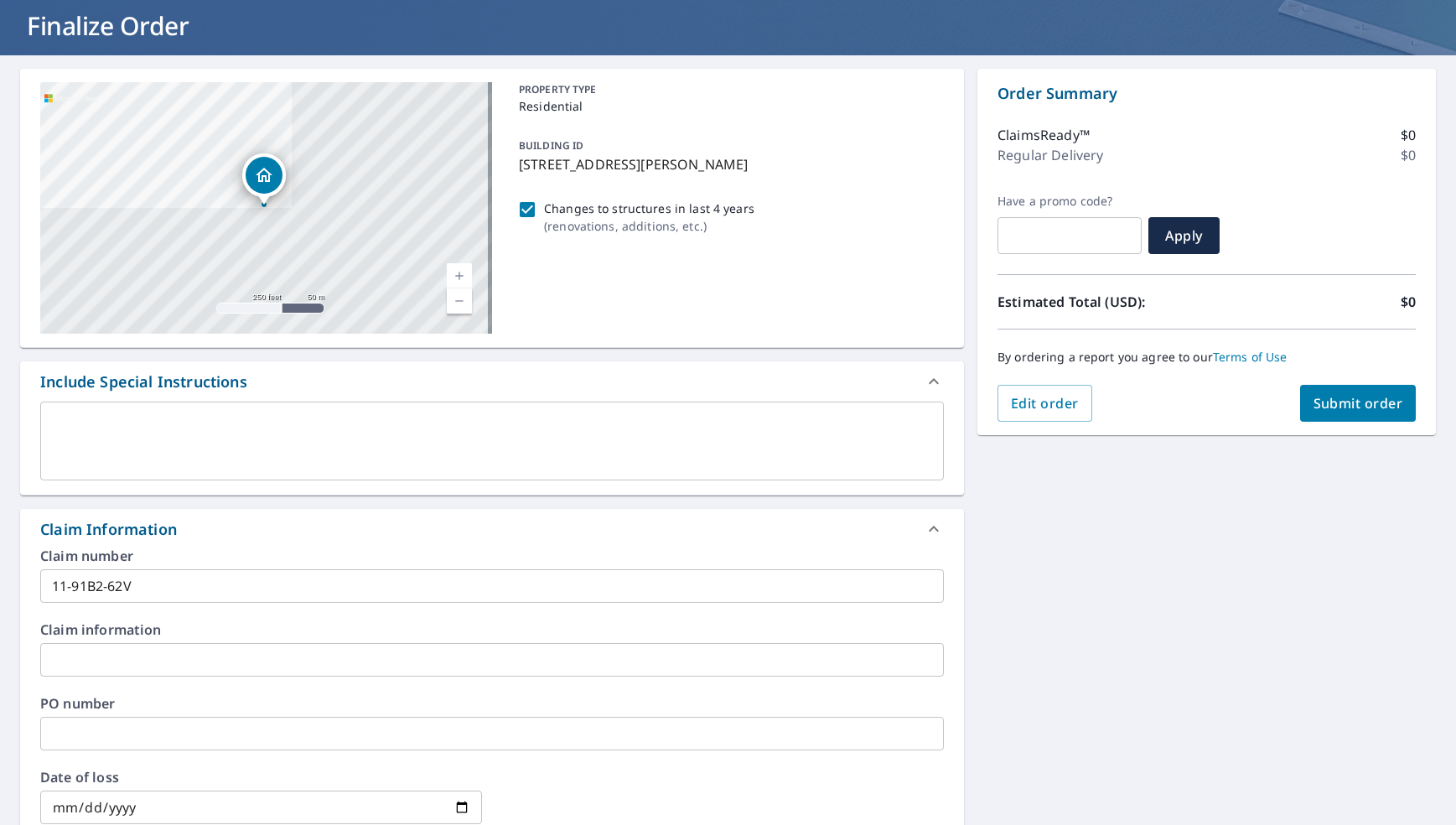
scroll to position [16, 0]
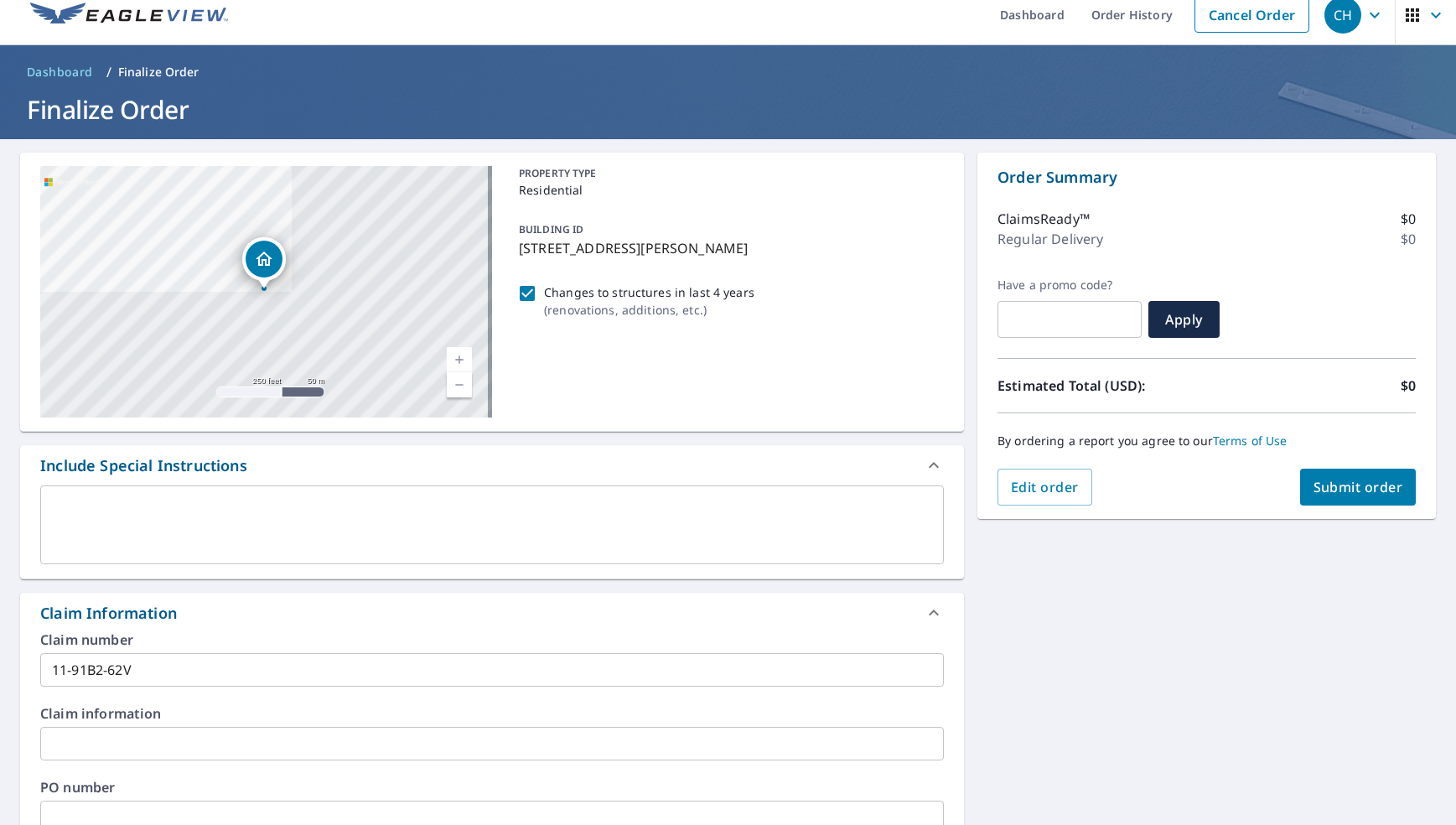
type input "[EMAIL_ADDRESS][DOMAIN_NAME]"
click at [1219, 491] on span "Submit order" at bounding box center [1359, 487] width 90 height 18
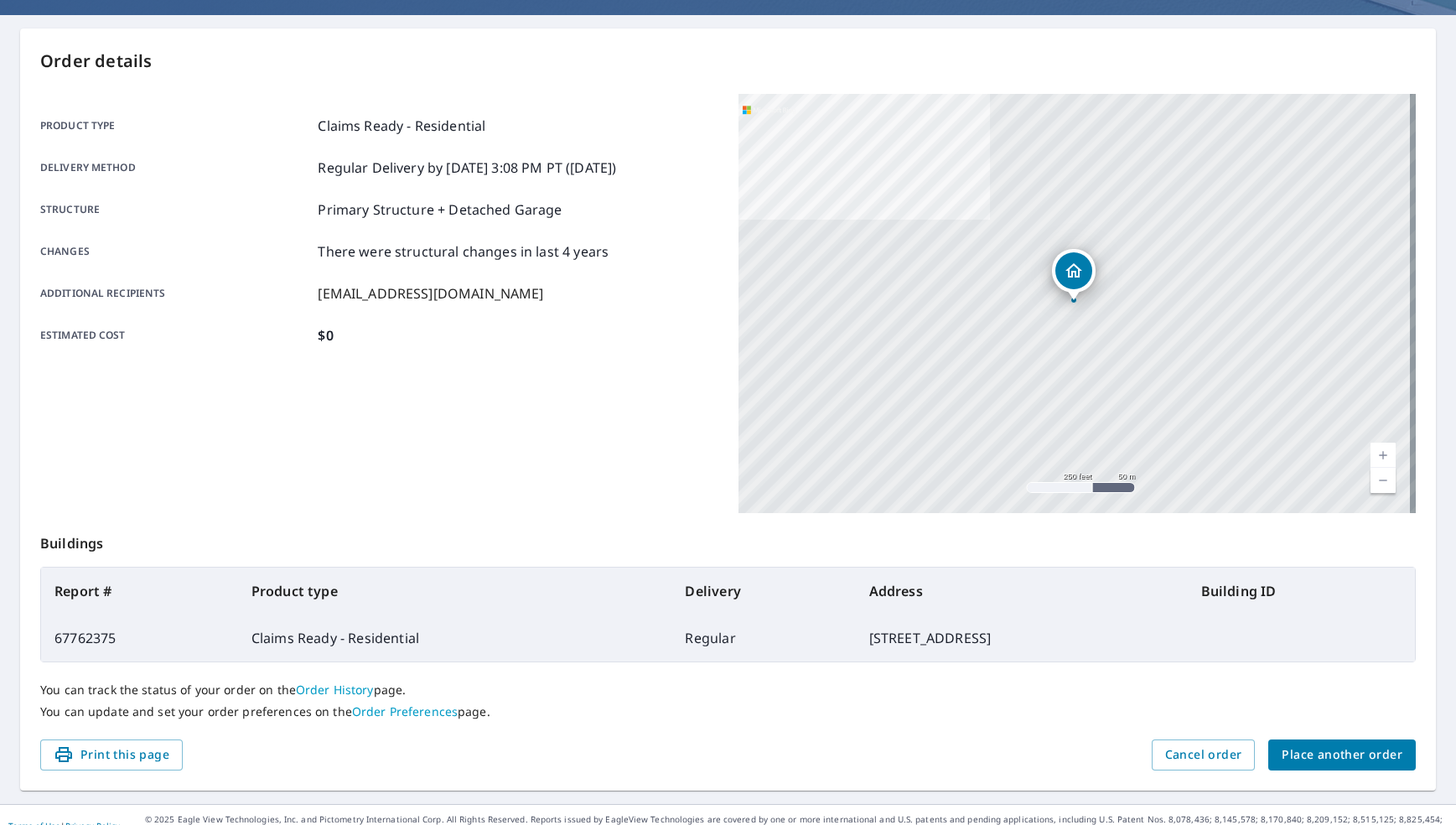
scroll to position [162, 0]
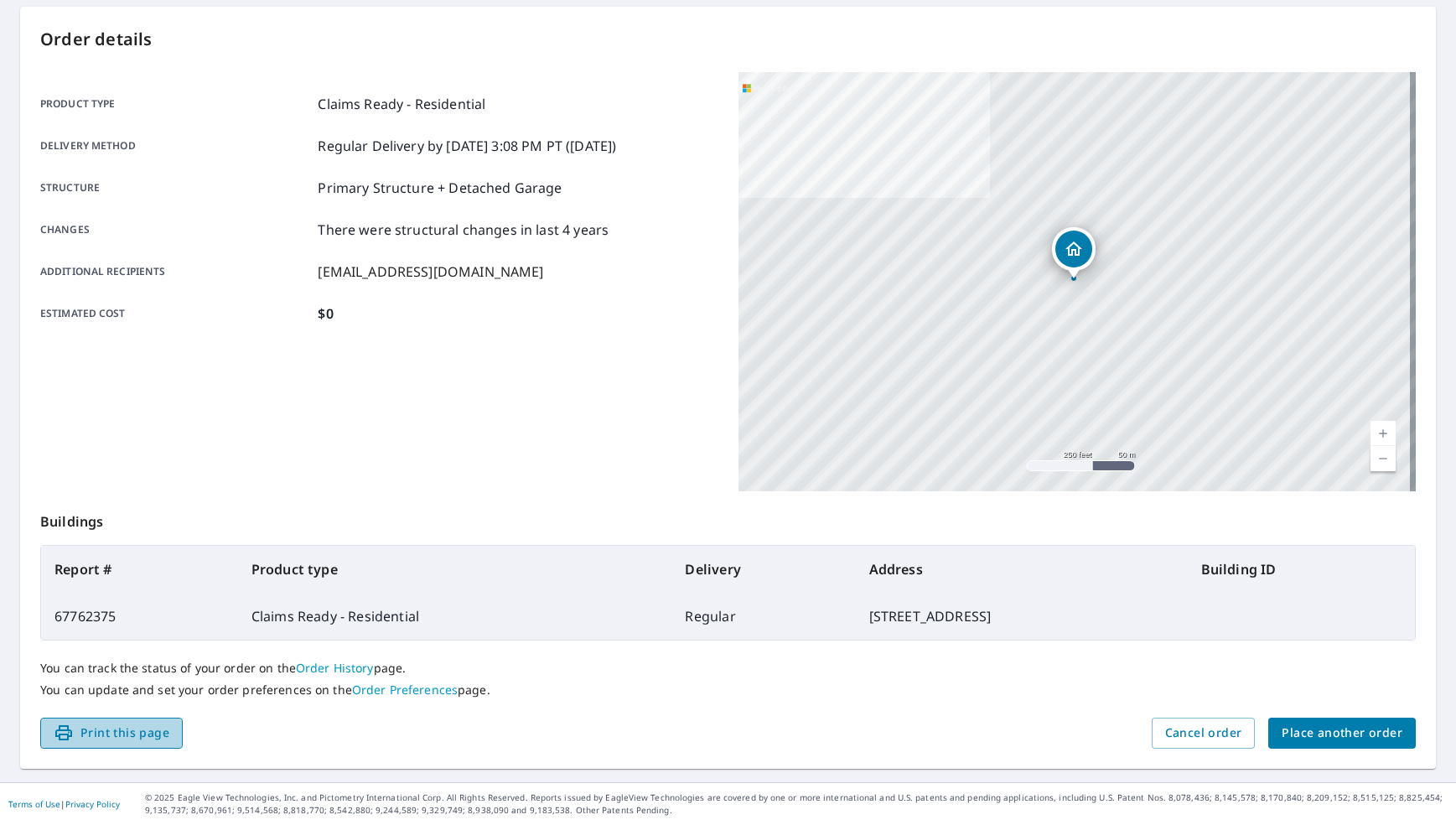
click at [166, 729] on span "Print this page" at bounding box center [112, 732] width 115 height 21
click at [335, 668] on link "Order History" at bounding box center [335, 668] width 78 height 16
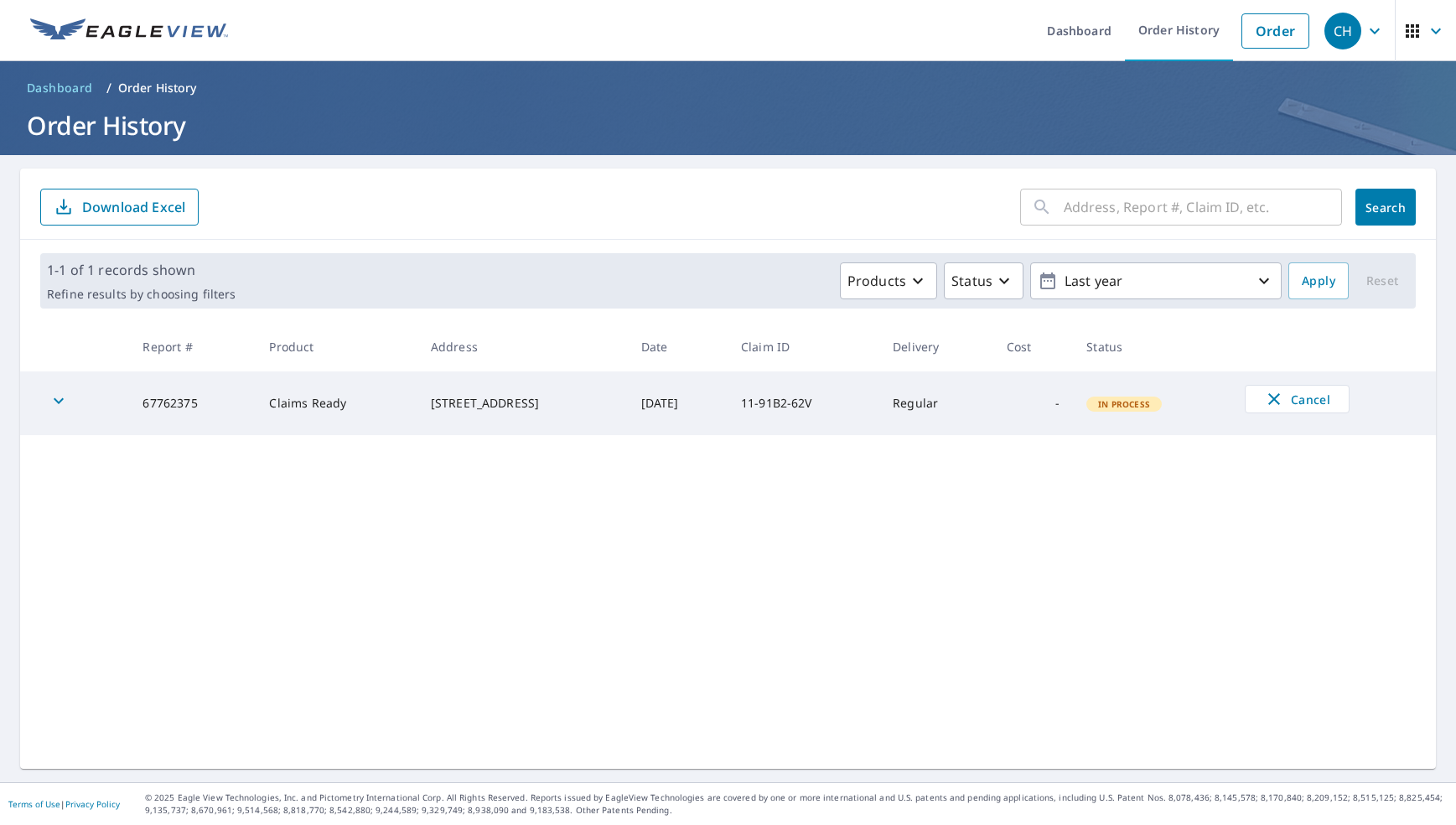
click at [516, 557] on div "​ Search Download Excel 1-1 of 1 records shown Refine results by choosing filte…" at bounding box center [728, 468] width 1415 height 601
click at [1137, 40] on link "Order History" at bounding box center [1179, 31] width 108 height 61
click at [89, 88] on span "Dashboard" at bounding box center [60, 87] width 67 height 17
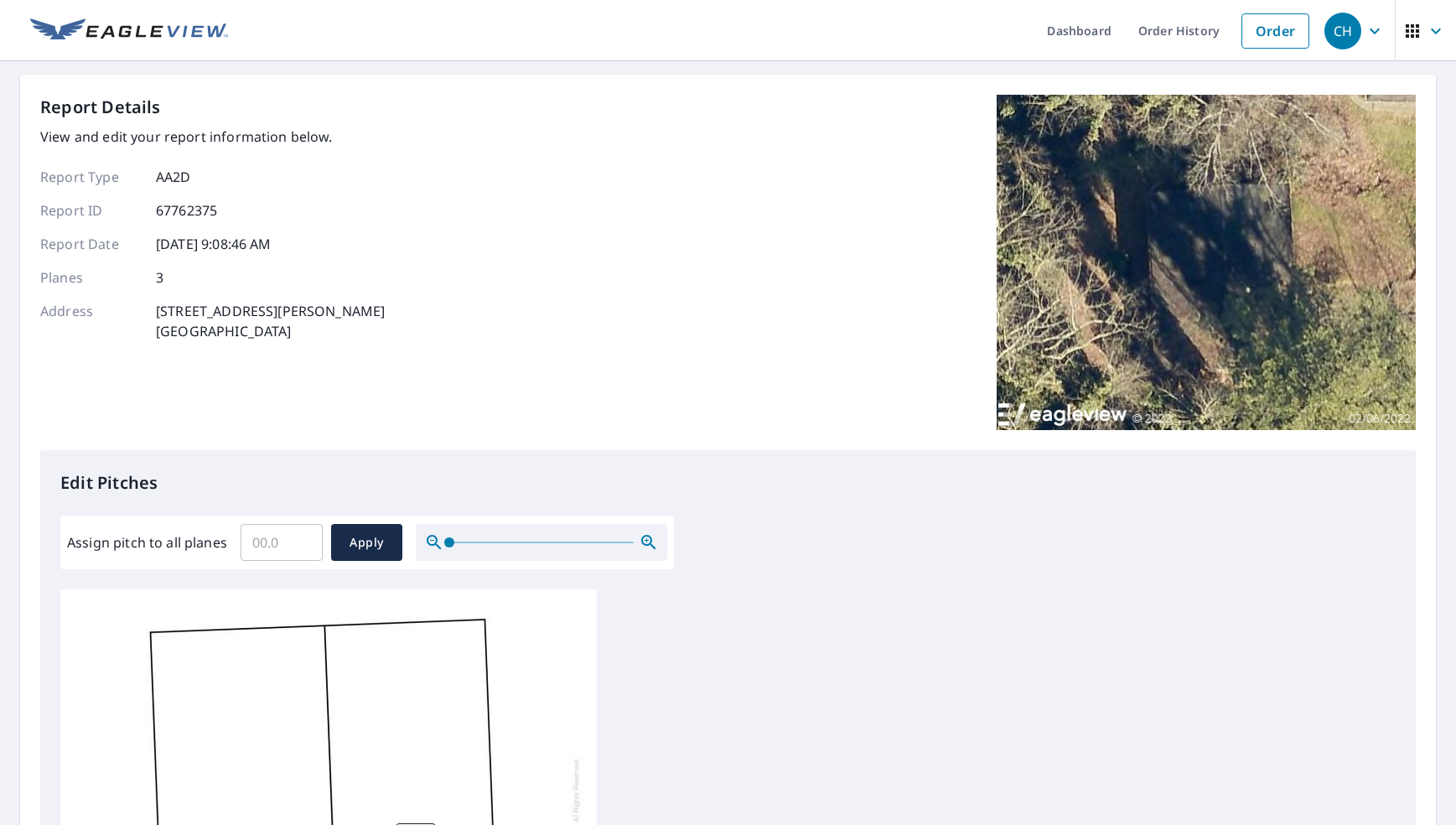
click at [1038, 580] on div "Edit Pitches Assign pitch to all planes ​ Apply 0 0 0" at bounding box center [728, 793] width 1376 height 685
